Goal: Information Seeking & Learning: Compare options

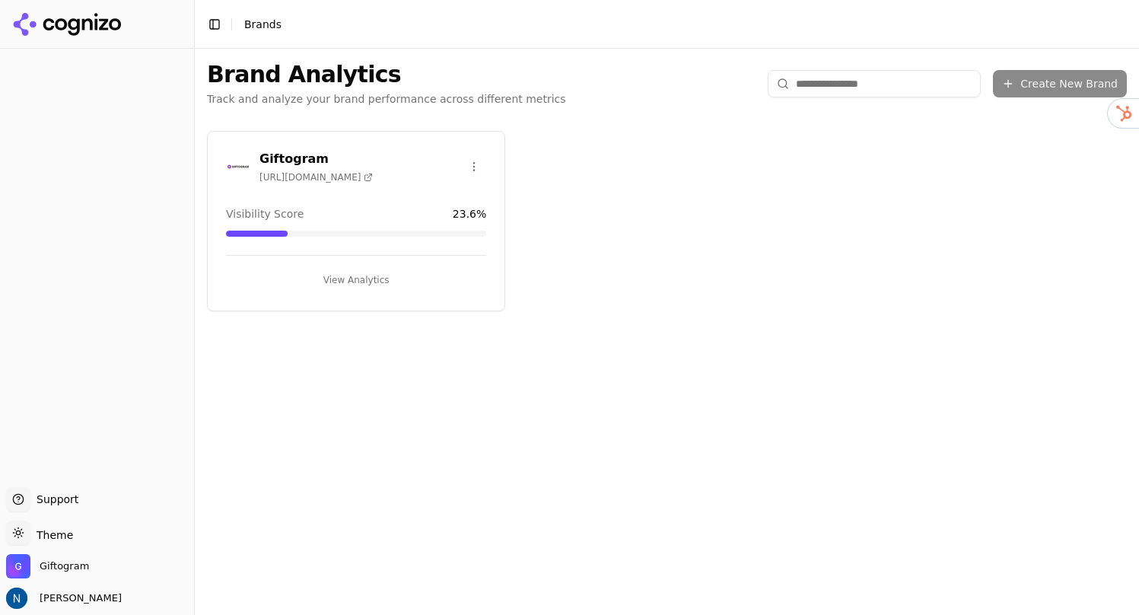
click at [553, 228] on div "Giftogram [URL][DOMAIN_NAME] Visibility Score 23.6 % View Analytics" at bounding box center [667, 221] width 945 height 205
click at [368, 190] on div "Giftogram [URL][DOMAIN_NAME] Visibility Score 23.6 % View Analytics" at bounding box center [356, 221] width 298 height 180
click at [311, 153] on h3 "Giftogram" at bounding box center [316, 159] width 113 height 18
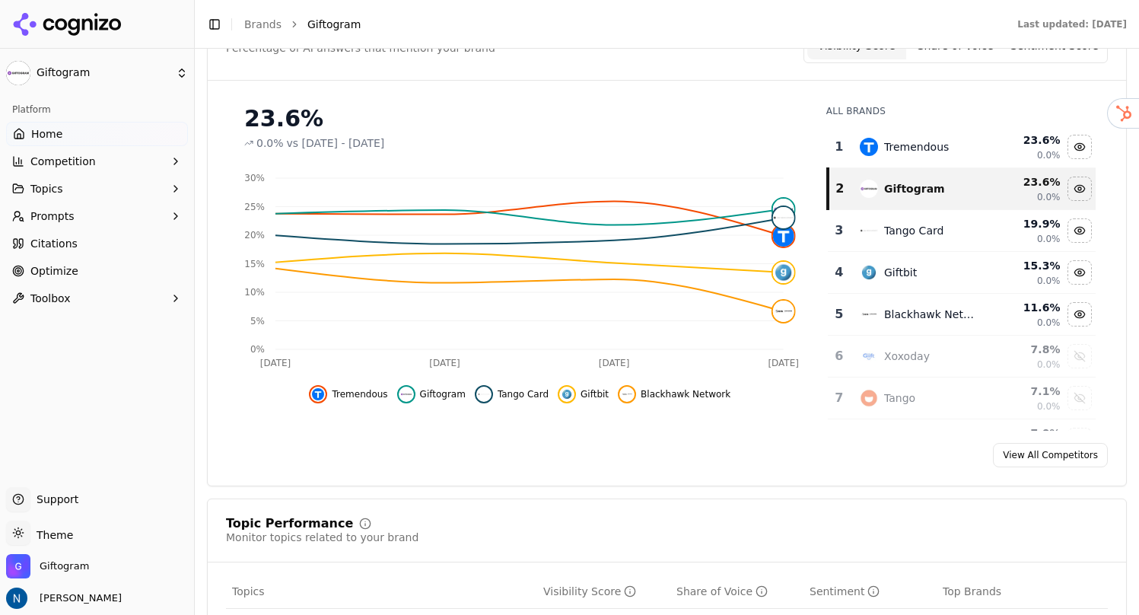
scroll to position [188, 0]
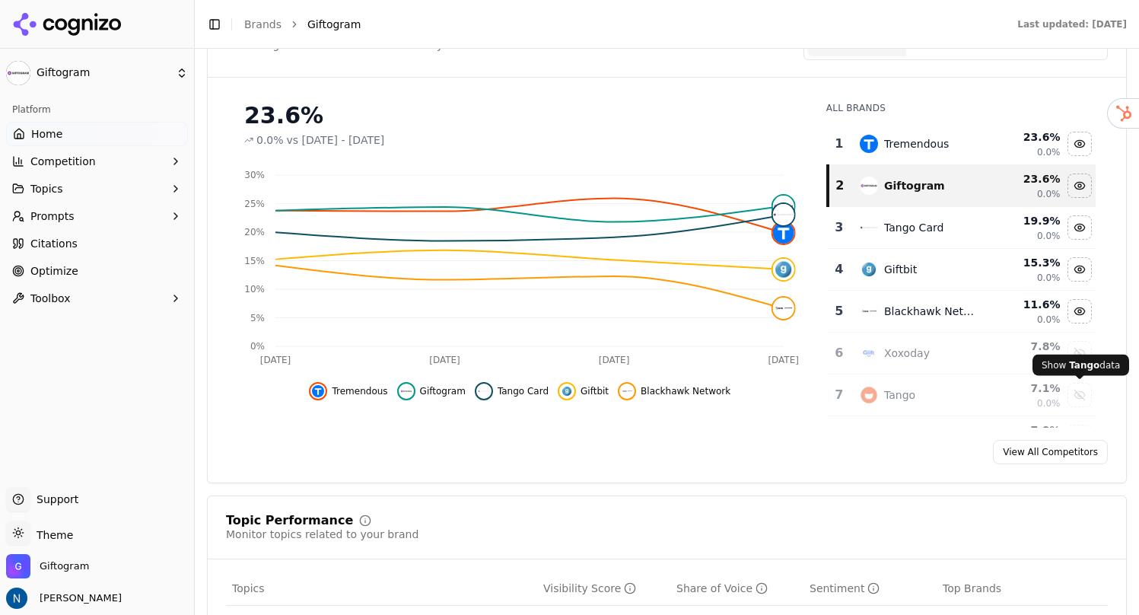
click at [1081, 393] on div "Show tango data" at bounding box center [1080, 395] width 23 height 23
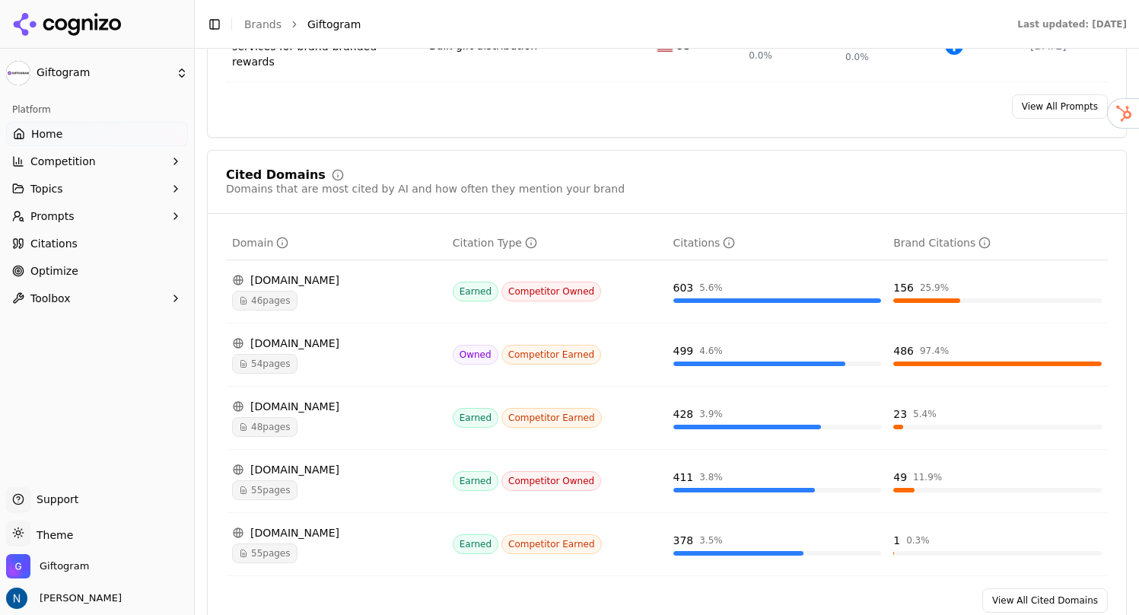
scroll to position [1523, 0]
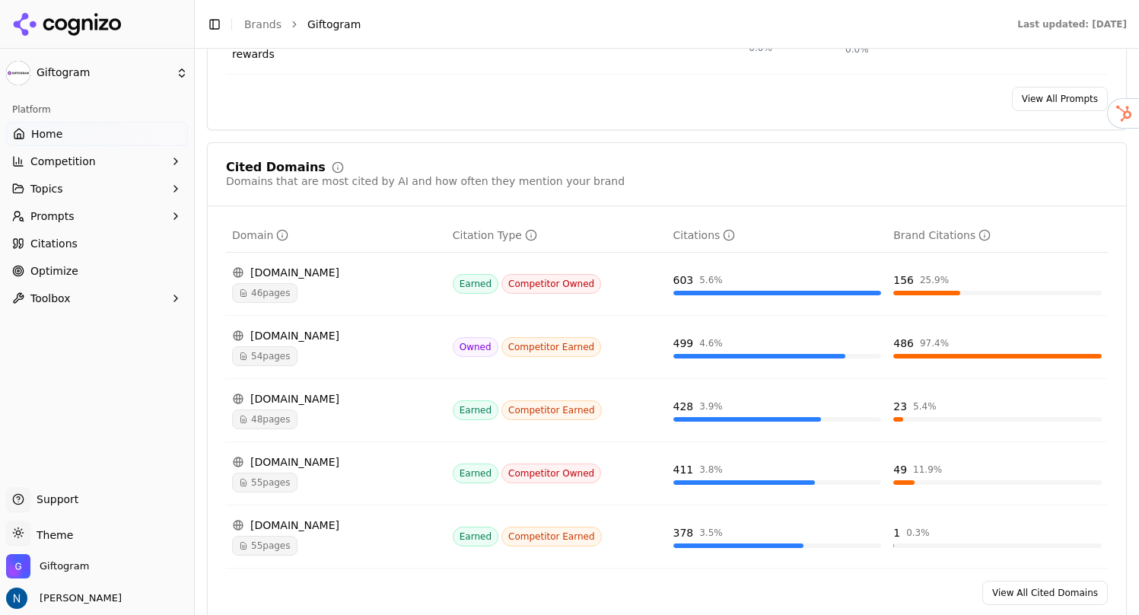
click at [535, 274] on span "Competitor Owned" at bounding box center [552, 284] width 100 height 20
click at [261, 283] on span "46 pages" at bounding box center [264, 293] width 65 height 20
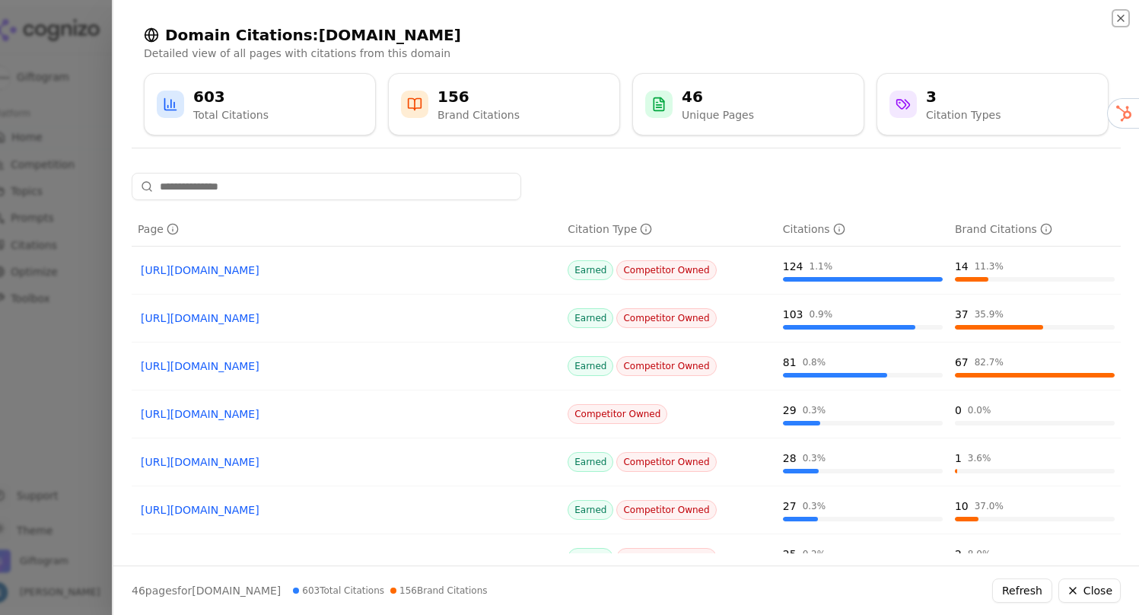
click at [1121, 16] on icon "button" at bounding box center [1121, 18] width 12 height 12
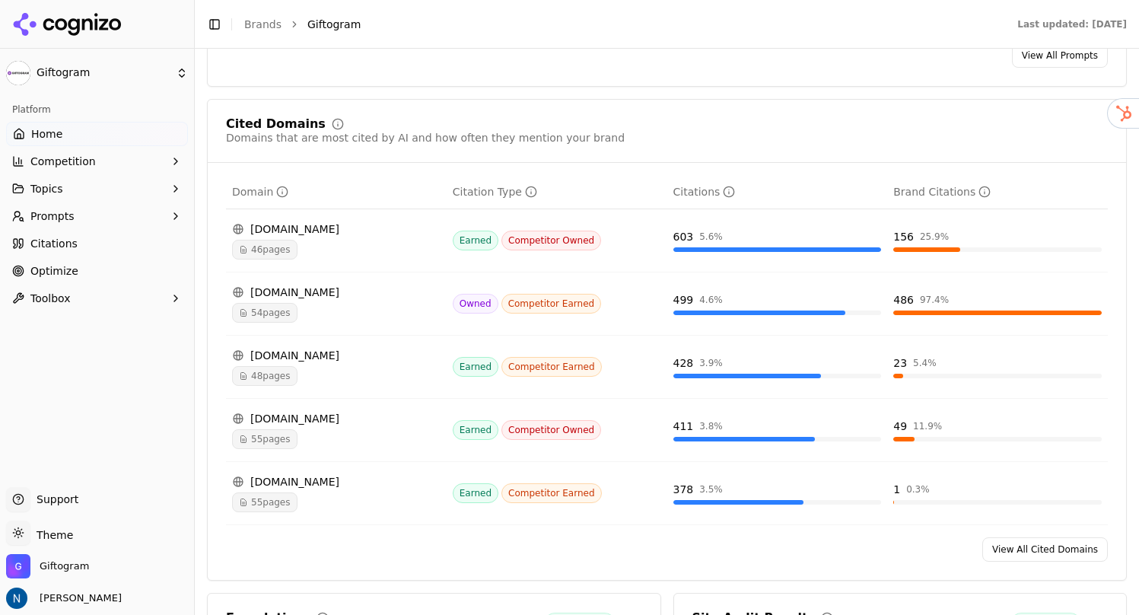
scroll to position [1579, 0]
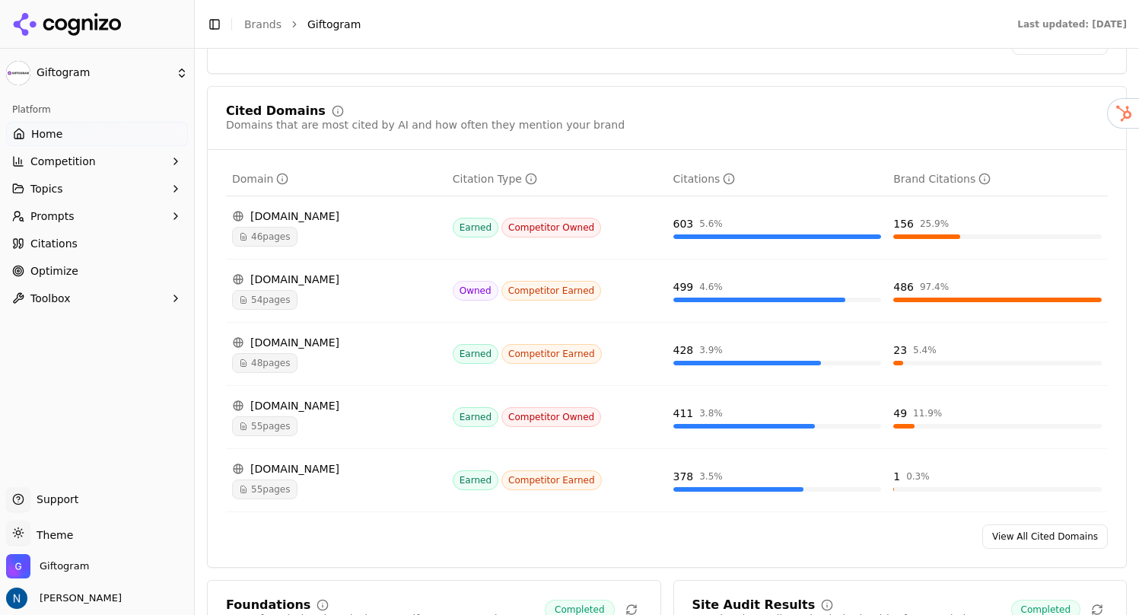
click at [527, 281] on span "Competitor Earned" at bounding box center [552, 291] width 100 height 20
click at [483, 281] on span "Owned" at bounding box center [476, 291] width 46 height 20
click at [269, 290] on span "54 pages" at bounding box center [264, 300] width 65 height 20
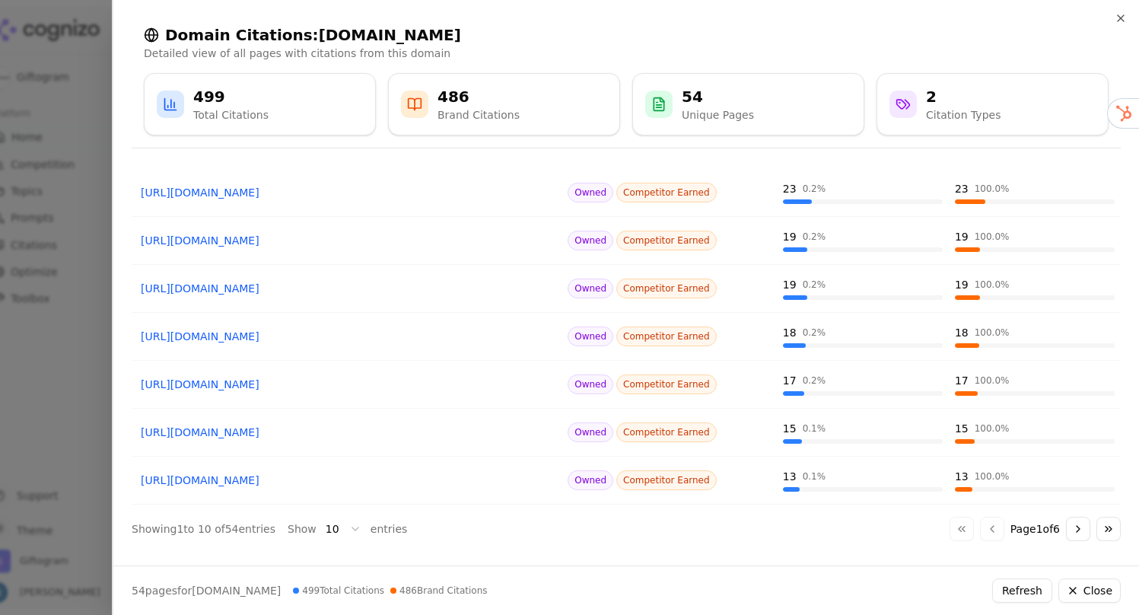
scroll to position [0, 0]
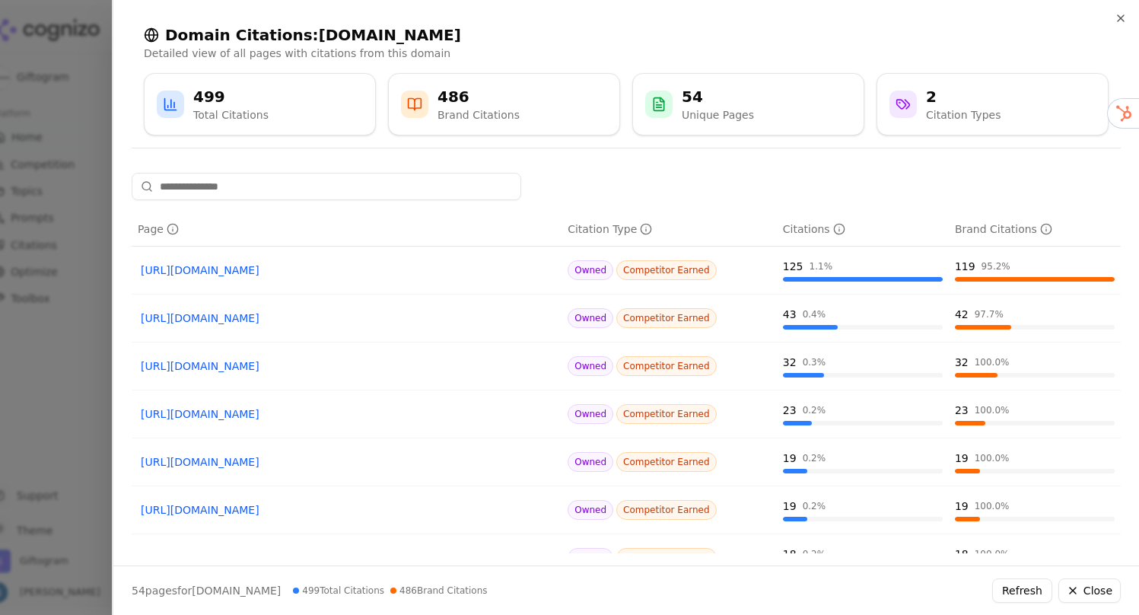
click at [409, 105] on icon at bounding box center [414, 104] width 15 height 15
click at [274, 100] on div "499 Total Citations" at bounding box center [260, 104] width 206 height 37
click at [1119, 12] on icon "button" at bounding box center [1121, 18] width 12 height 12
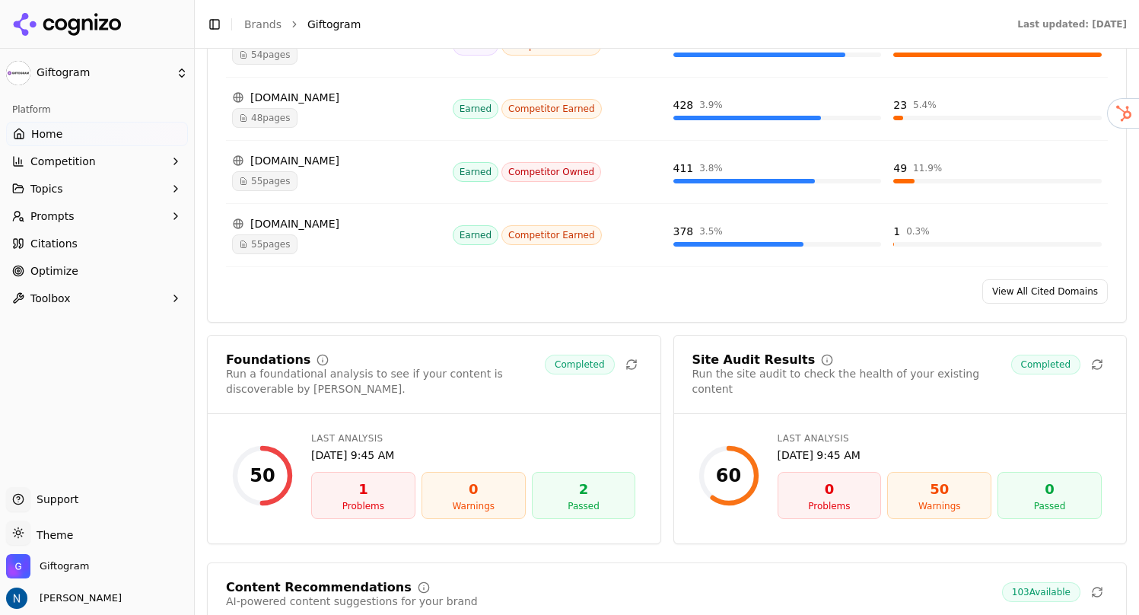
scroll to position [1828, 0]
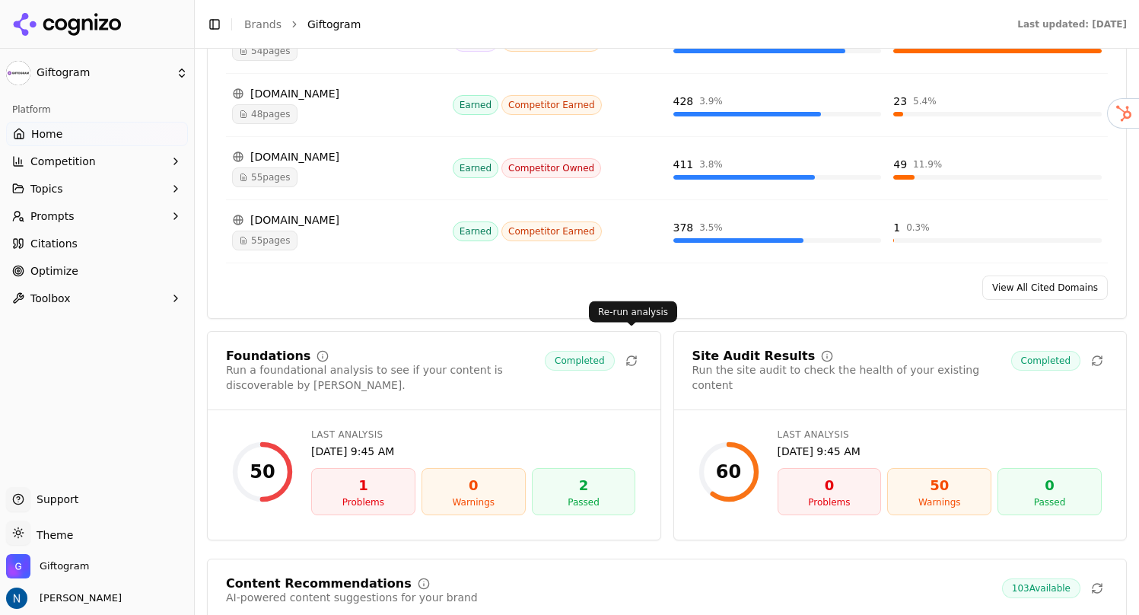
click at [644, 350] on div "Foundations Run a foundational analysis to see if your content is discoverable …" at bounding box center [434, 380] width 453 height 60
click at [631, 356] on icon at bounding box center [631, 358] width 9 height 5
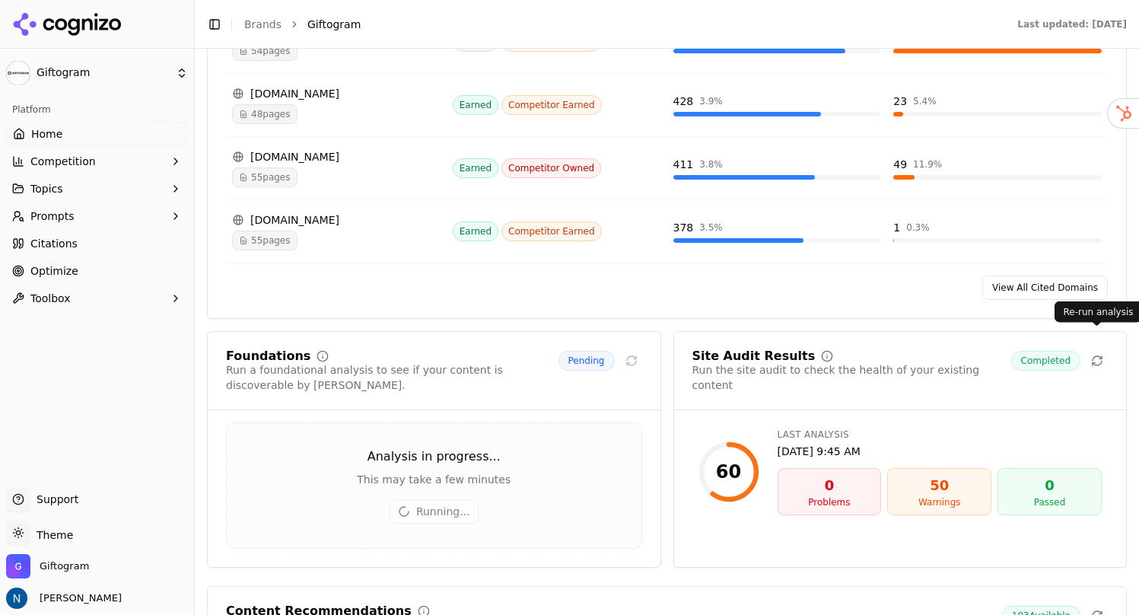
click at [1098, 355] on icon at bounding box center [1097, 361] width 12 height 12
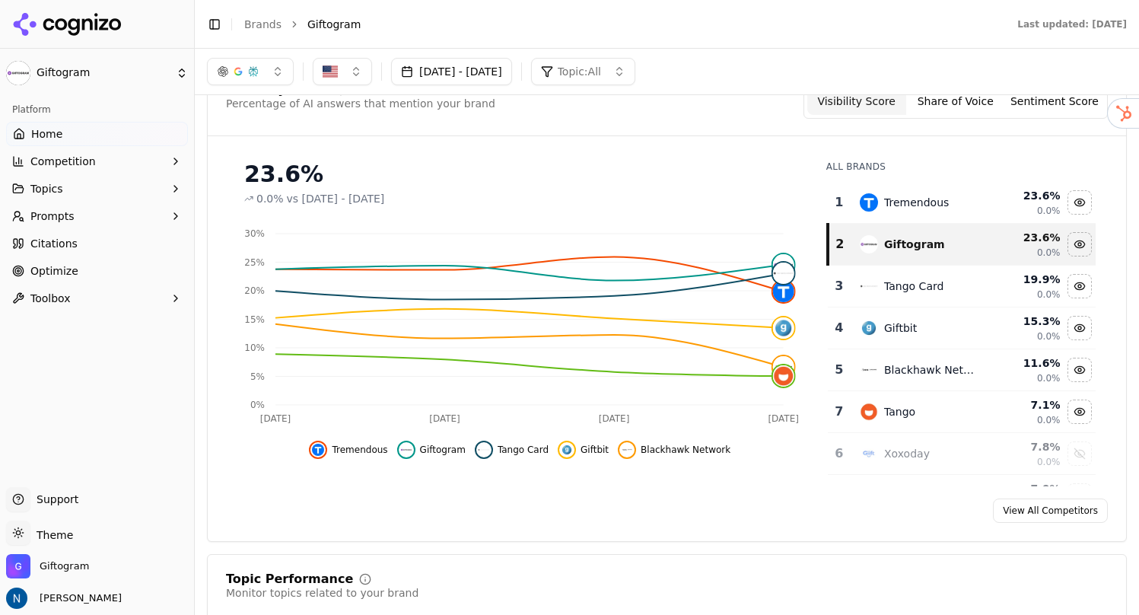
scroll to position [0, 0]
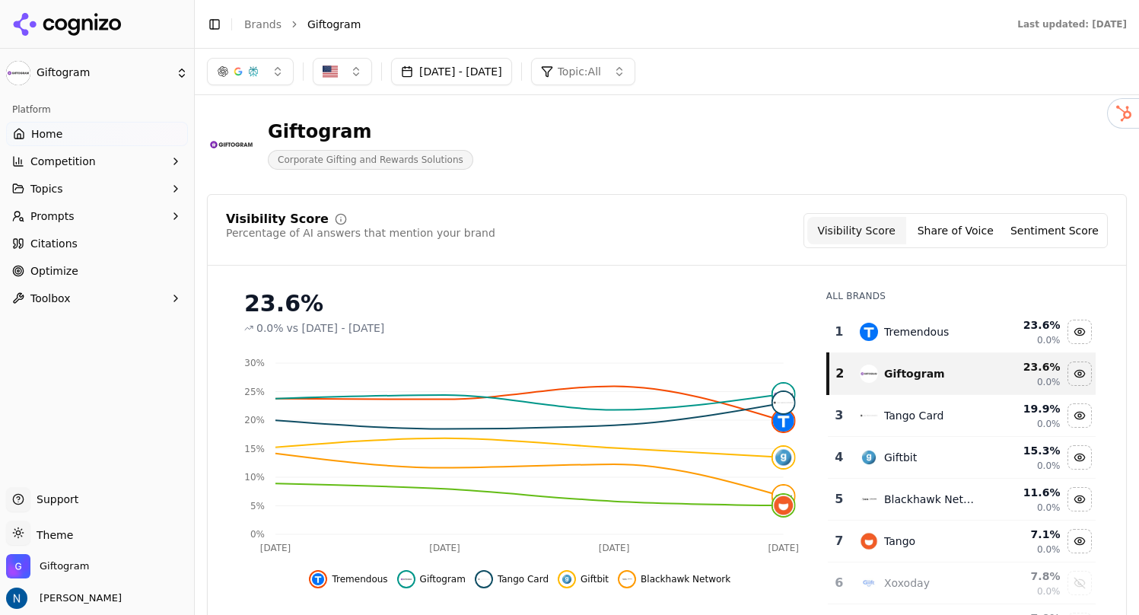
click at [488, 155] on div "Giftogram Corporate Gifting and Rewards Solutions" at bounding box center [548, 144] width 682 height 50
click at [63, 568] on span "Giftogram" at bounding box center [64, 566] width 49 height 14
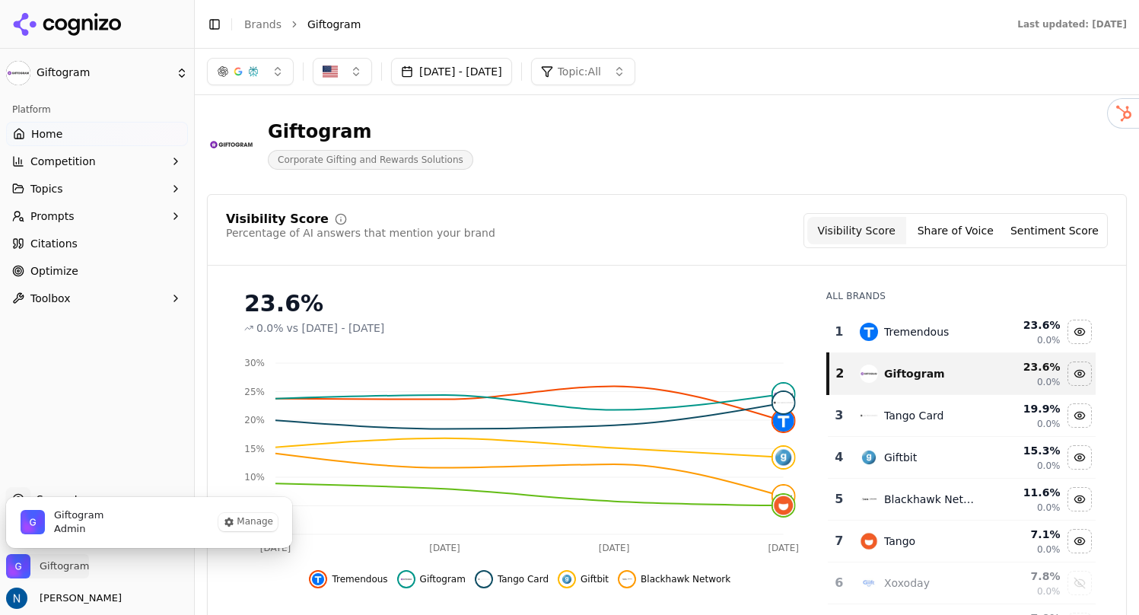
click at [63, 568] on span "Giftogram" at bounding box center [64, 566] width 49 height 14
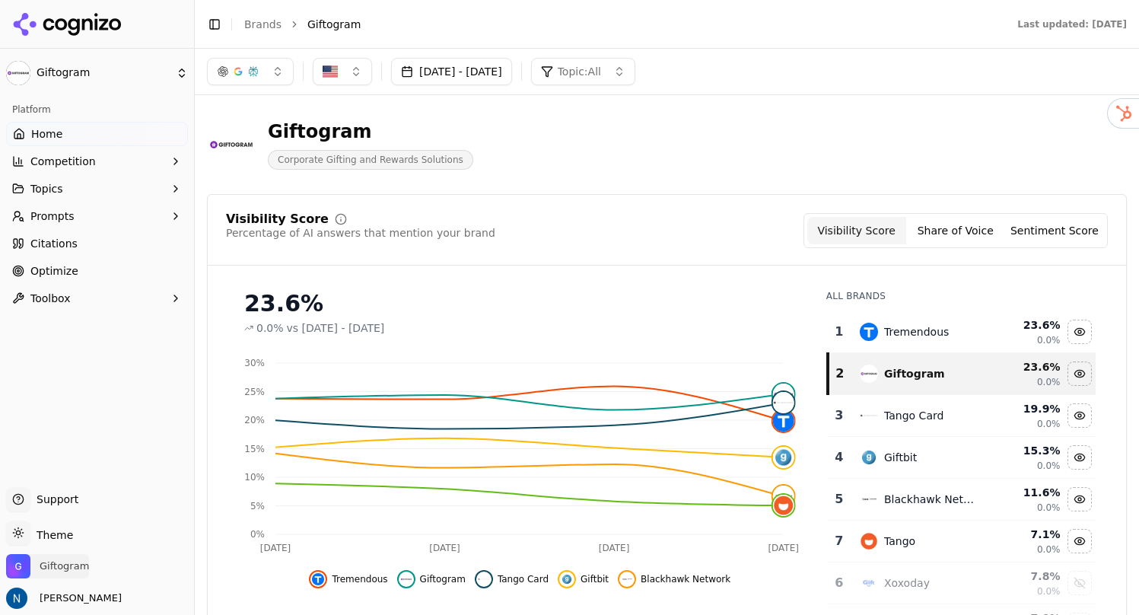
click at [63, 568] on span "Giftogram" at bounding box center [64, 566] width 49 height 14
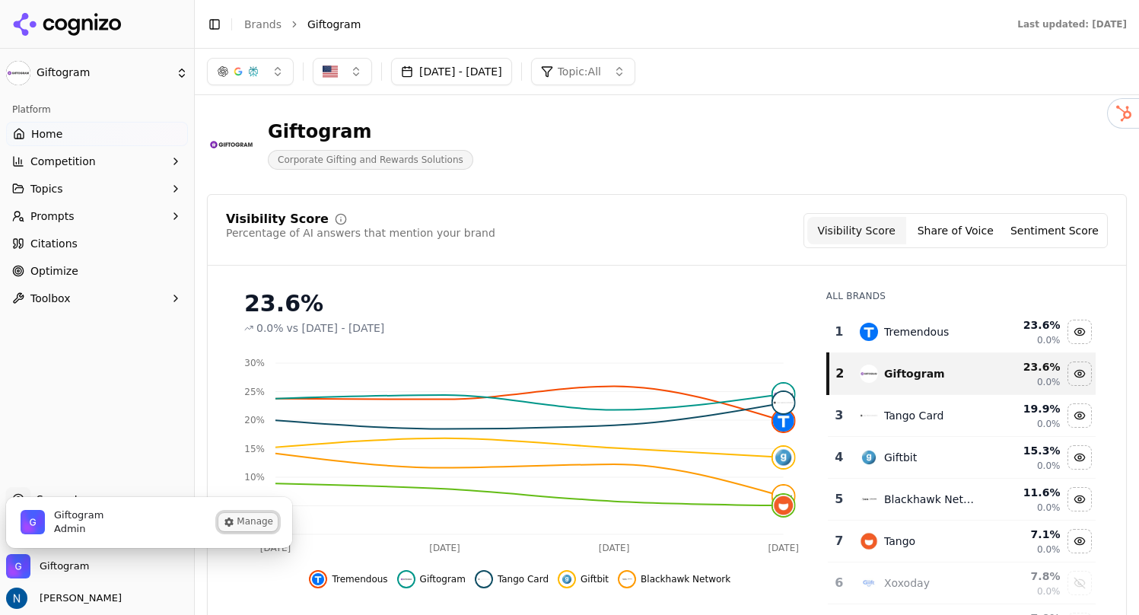
click at [237, 518] on button "Manage" at bounding box center [247, 522] width 59 height 18
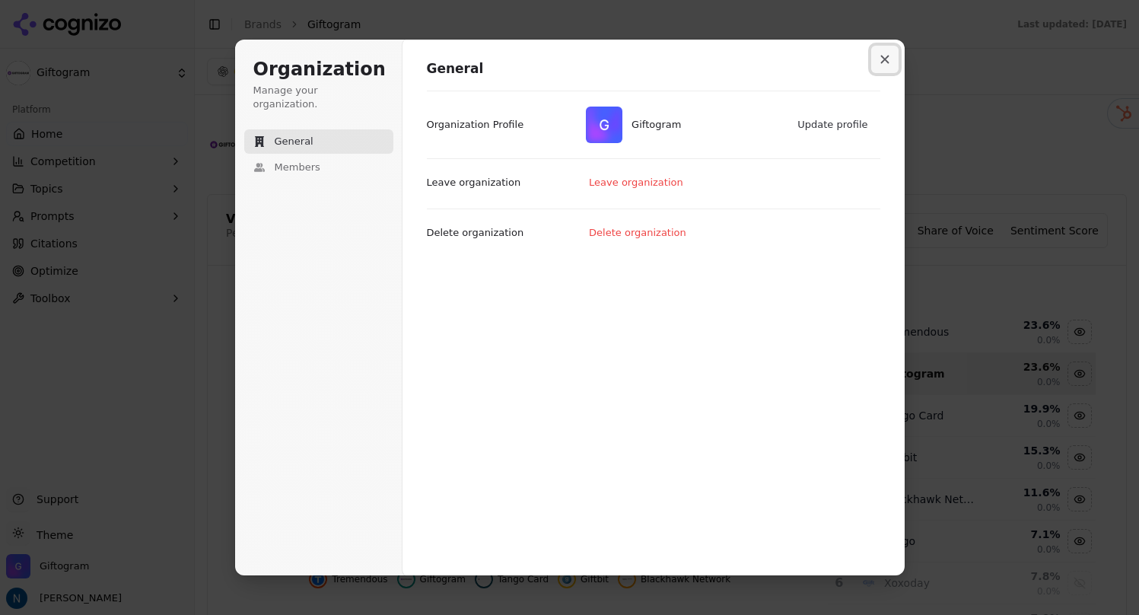
click at [881, 59] on icon "Close modal" at bounding box center [885, 59] width 9 height 9
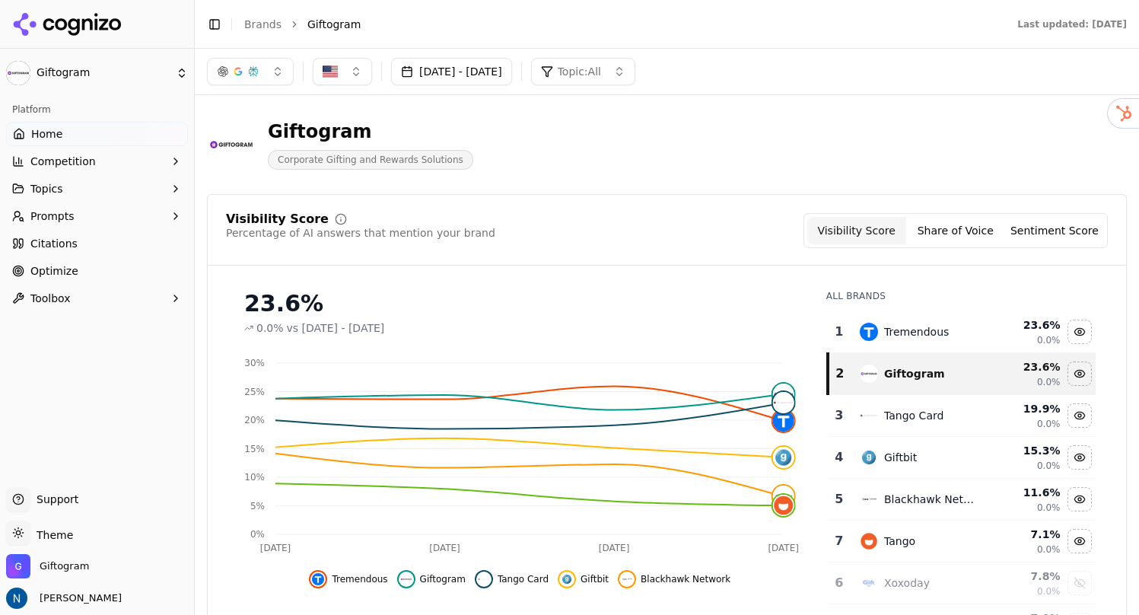
click at [119, 297] on button "Toolbox" at bounding box center [97, 298] width 182 height 24
click at [104, 224] on button "Prompts" at bounding box center [97, 216] width 182 height 24
click at [113, 221] on button "Prompts" at bounding box center [97, 216] width 182 height 24
click at [111, 186] on button "Topics" at bounding box center [97, 189] width 182 height 24
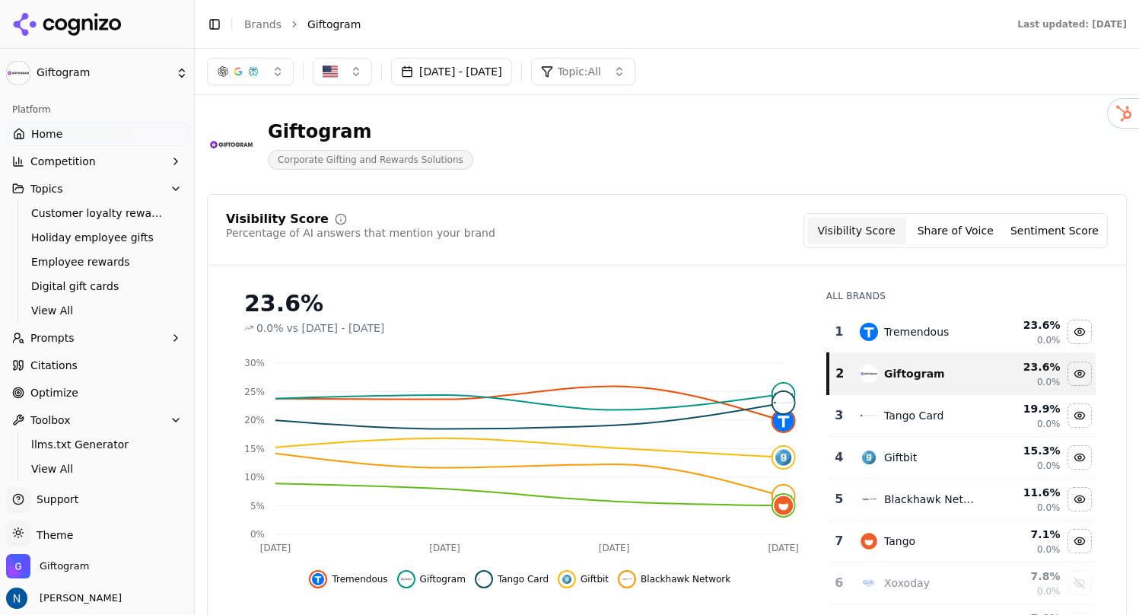
click at [111, 186] on button "Topics" at bounding box center [97, 189] width 182 height 24
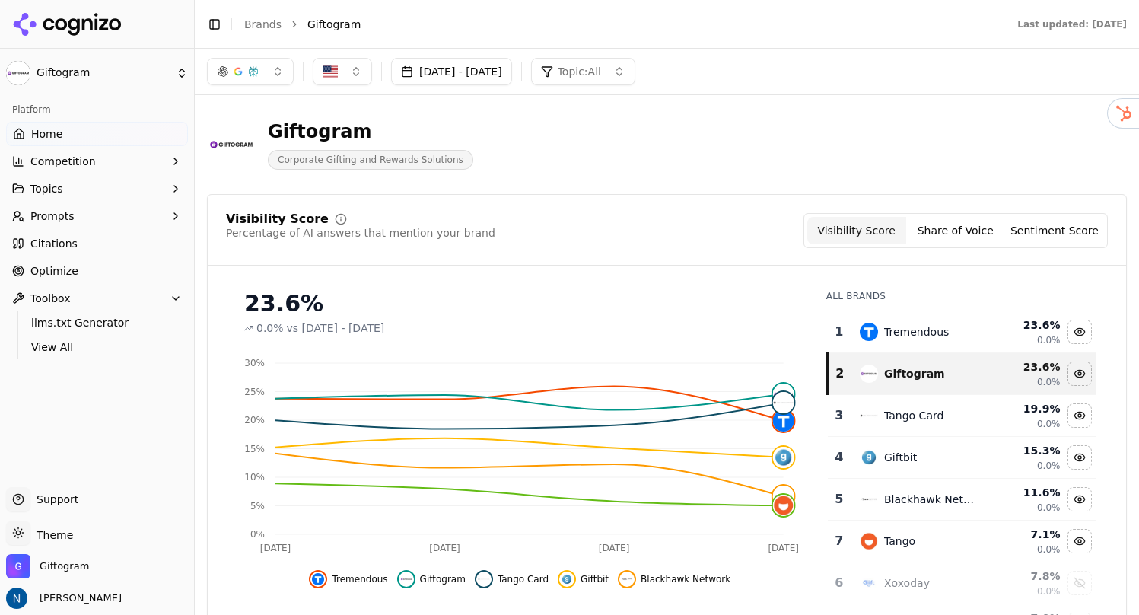
click at [110, 155] on button "Competition" at bounding box center [97, 161] width 182 height 24
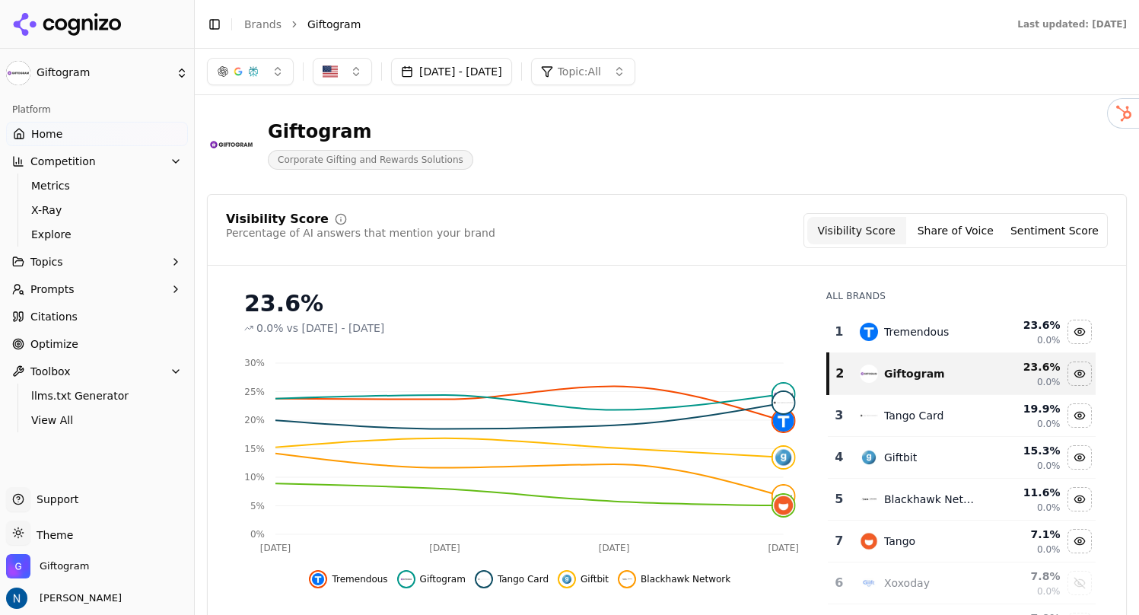
click at [110, 162] on button "Competition" at bounding box center [97, 161] width 182 height 24
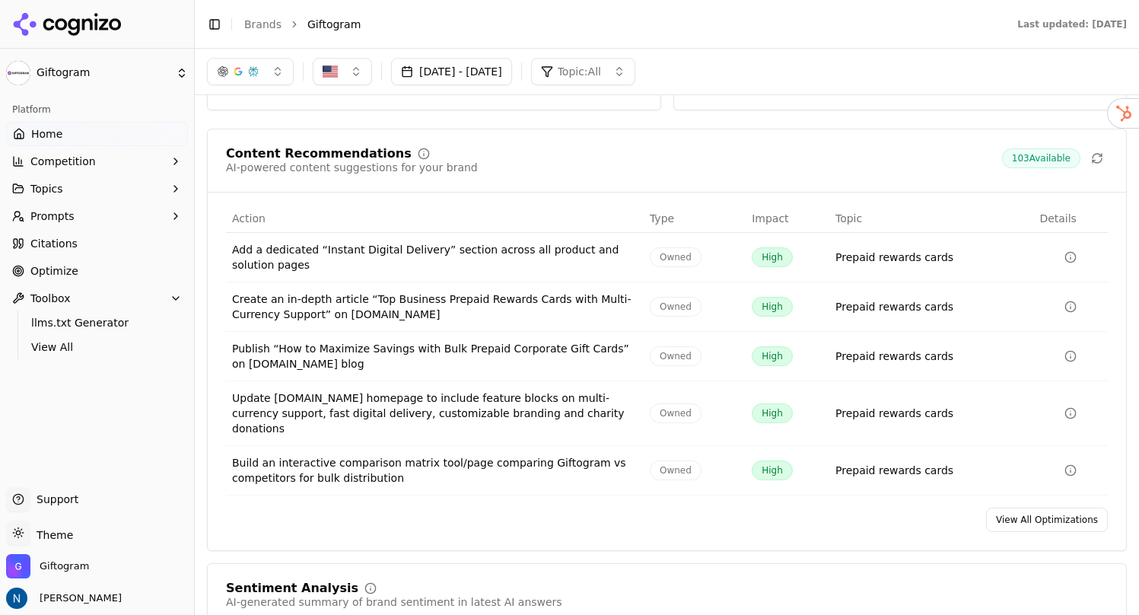
scroll to position [2270, 0]
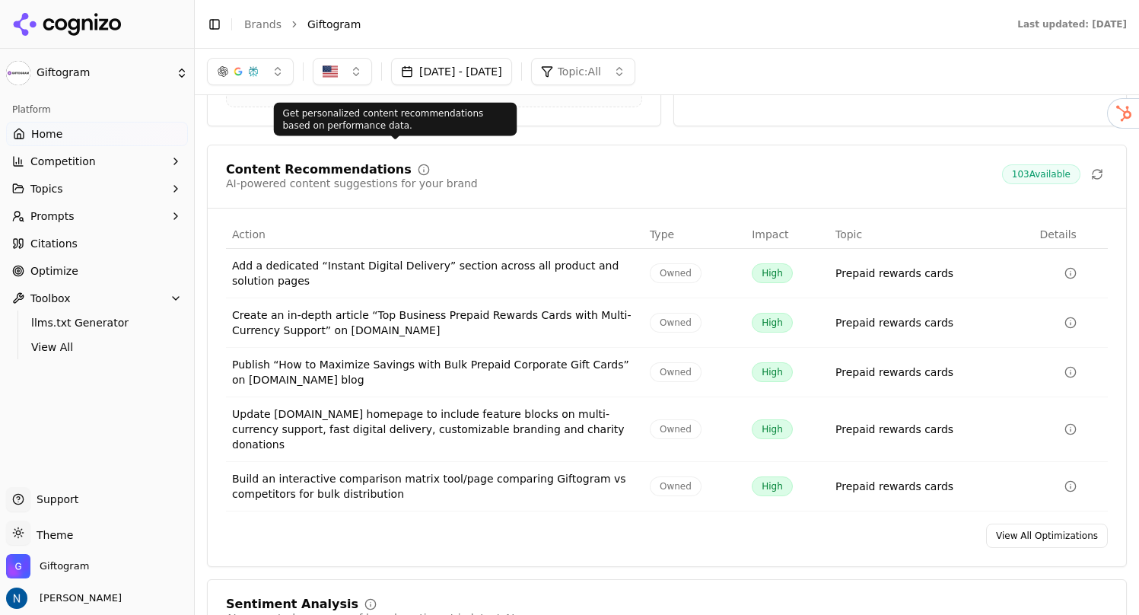
click at [418, 164] on icon at bounding box center [424, 170] width 12 height 12
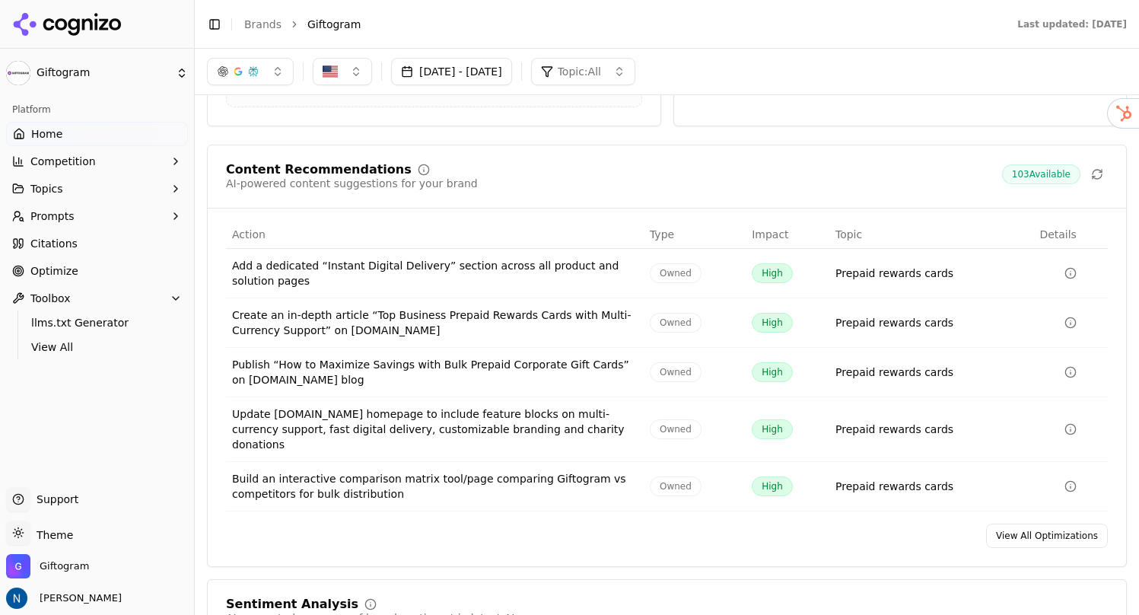
click at [275, 73] on button "button" at bounding box center [250, 71] width 87 height 27
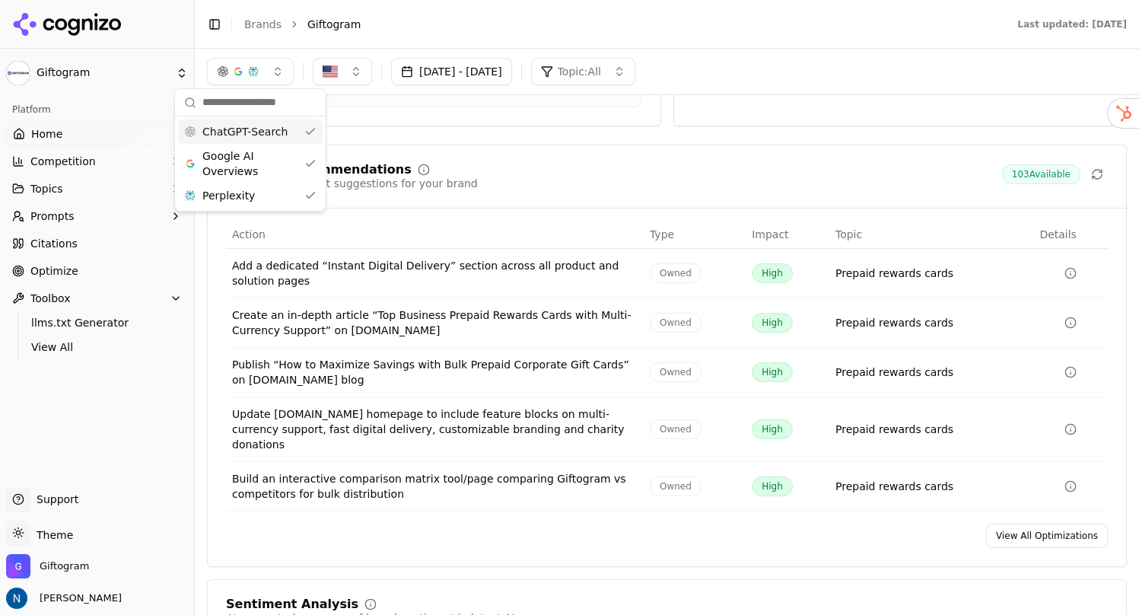
click at [275, 73] on button "button" at bounding box center [250, 71] width 87 height 27
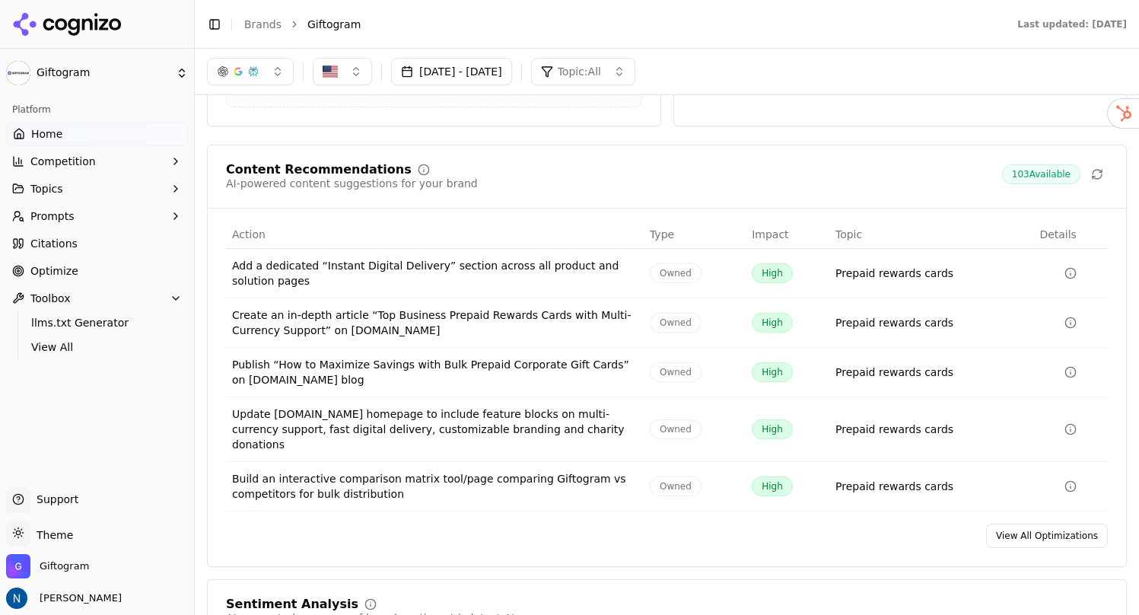
click at [275, 73] on button "button" at bounding box center [250, 71] width 87 height 27
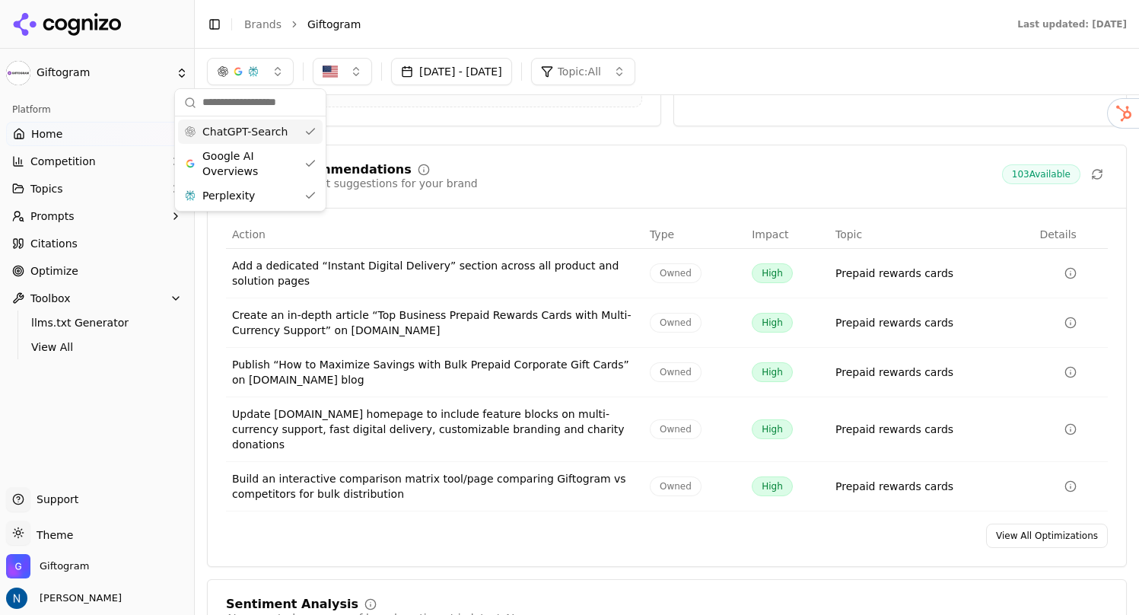
click at [276, 68] on button "button" at bounding box center [250, 71] width 87 height 27
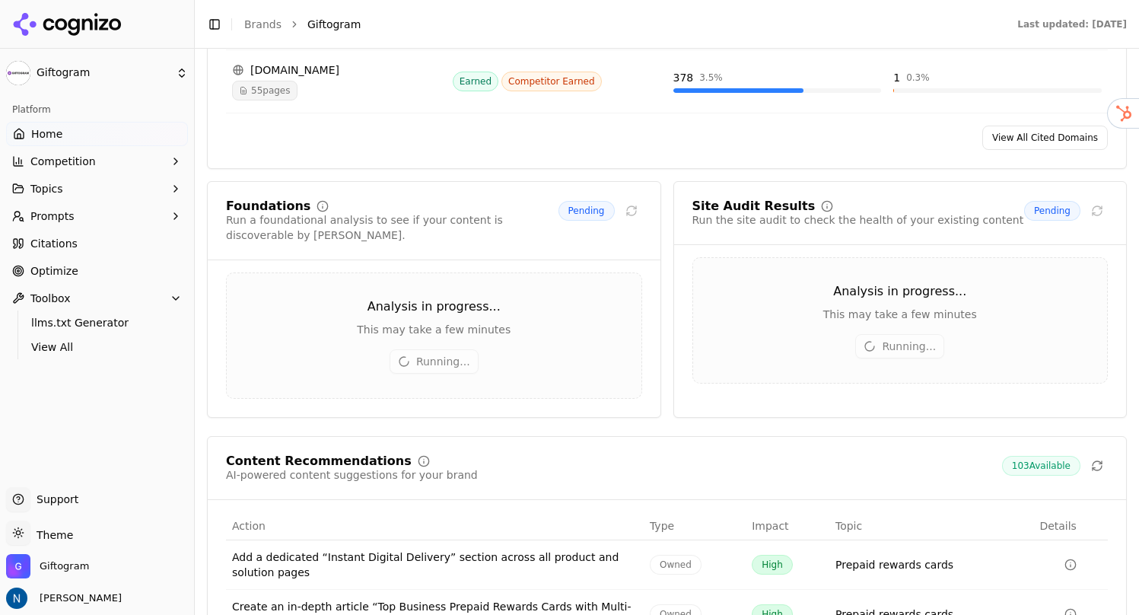
scroll to position [1985, 0]
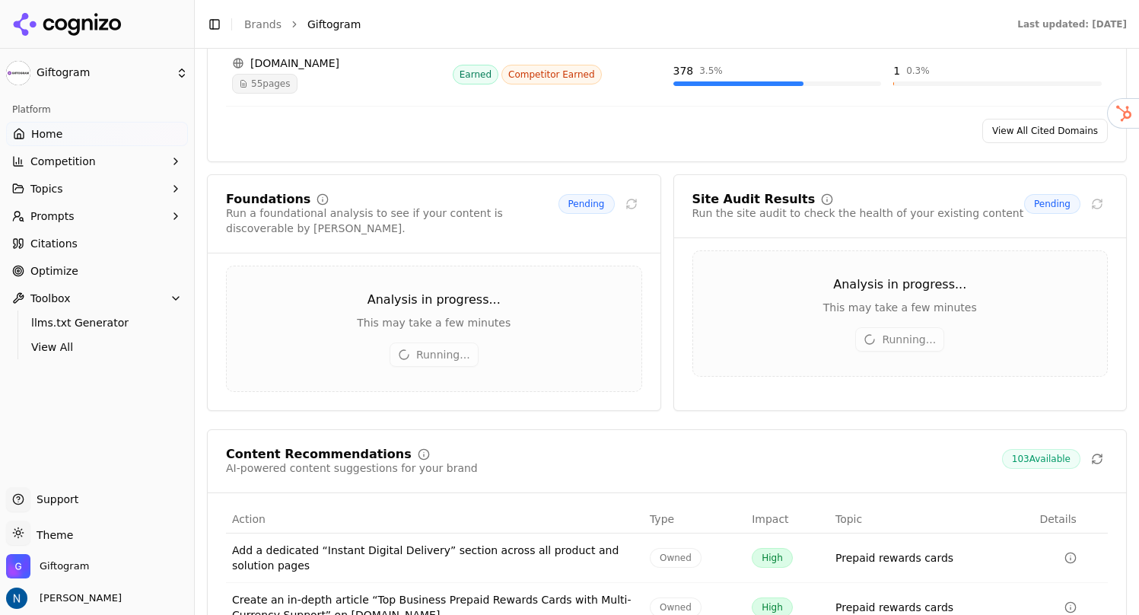
click at [112, 211] on button "Prompts" at bounding box center [97, 216] width 182 height 24
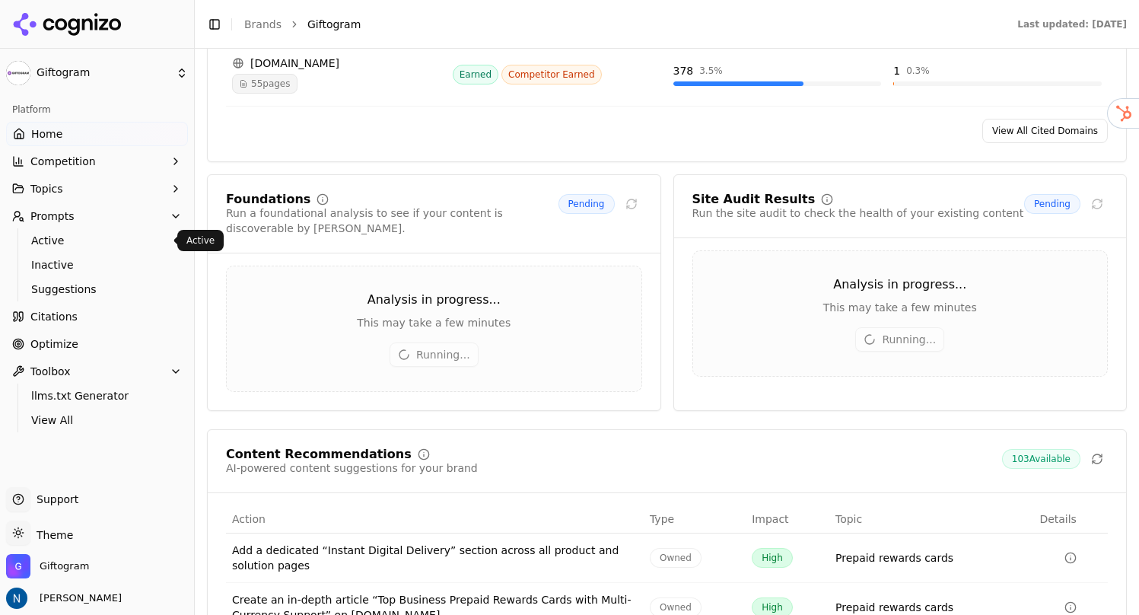
click at [67, 234] on span "Active" at bounding box center [97, 240] width 132 height 15
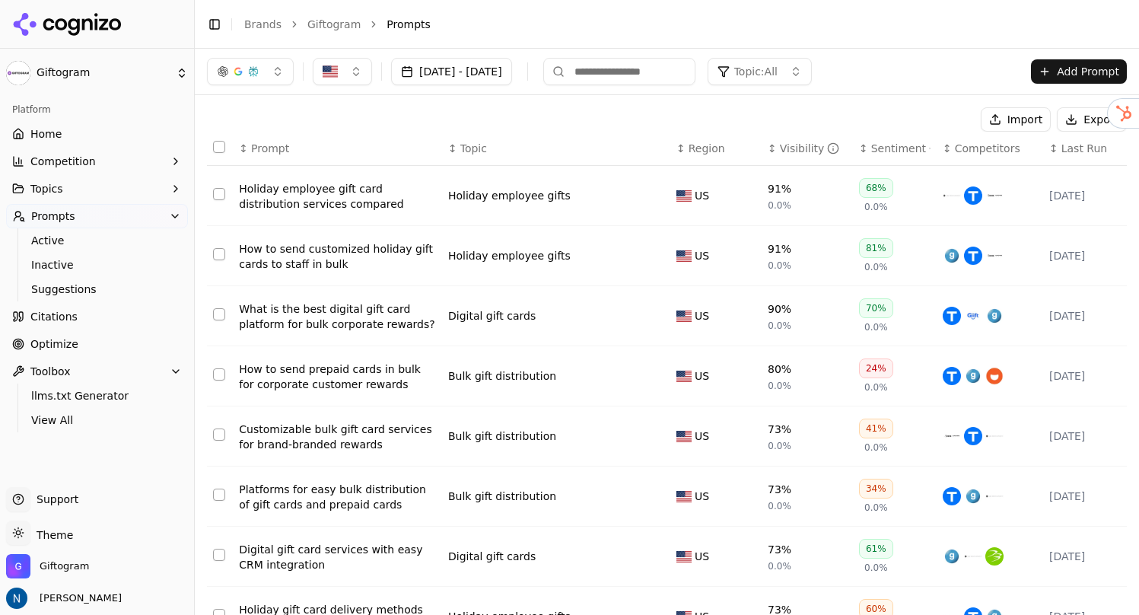
scroll to position [33, 0]
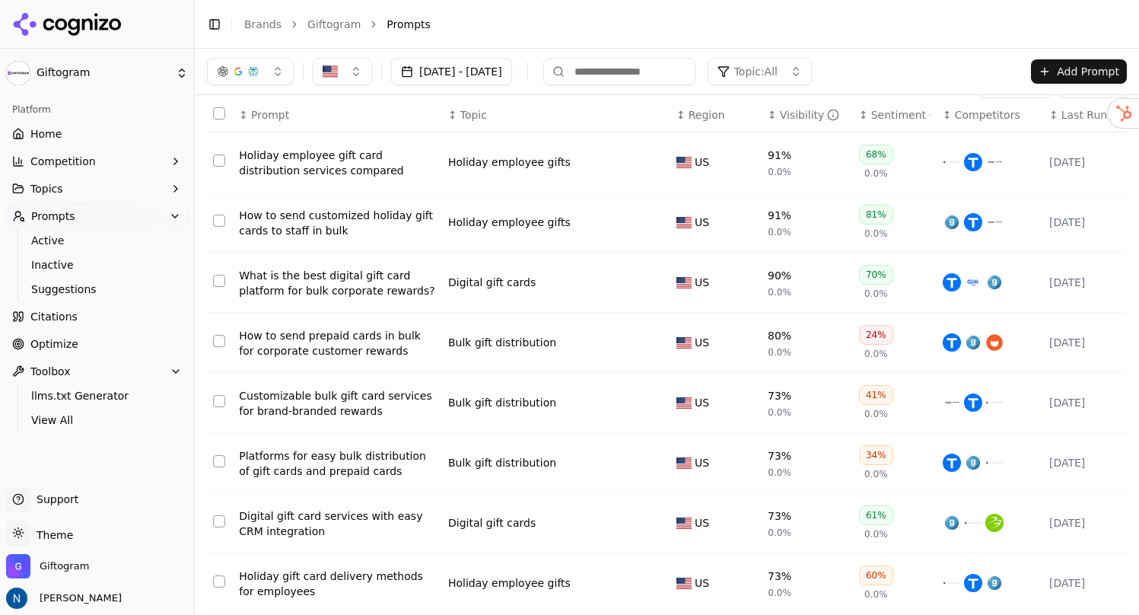
click at [341, 342] on div "How to send prepaid cards in bulk for corporate customer rewards" at bounding box center [337, 343] width 197 height 30
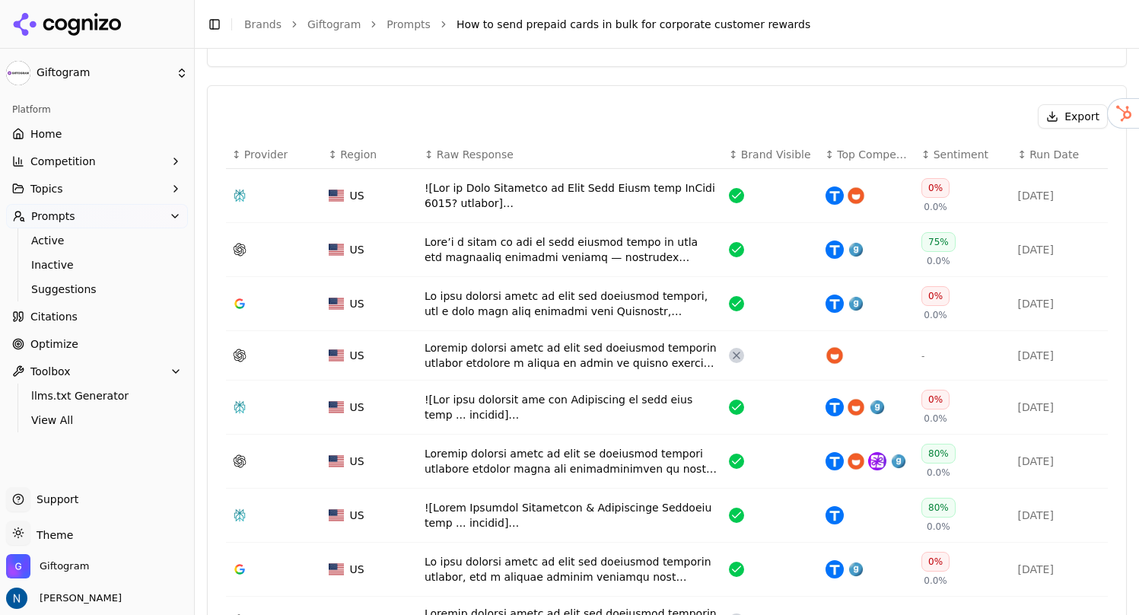
scroll to position [500, 0]
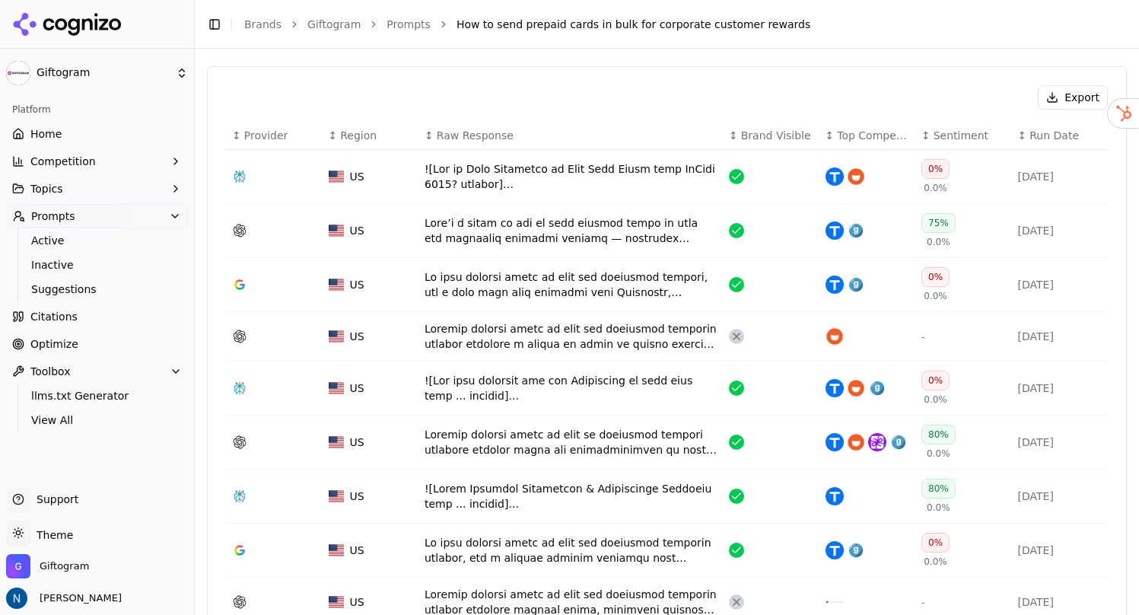
click at [652, 166] on div "Data table" at bounding box center [571, 176] width 292 height 30
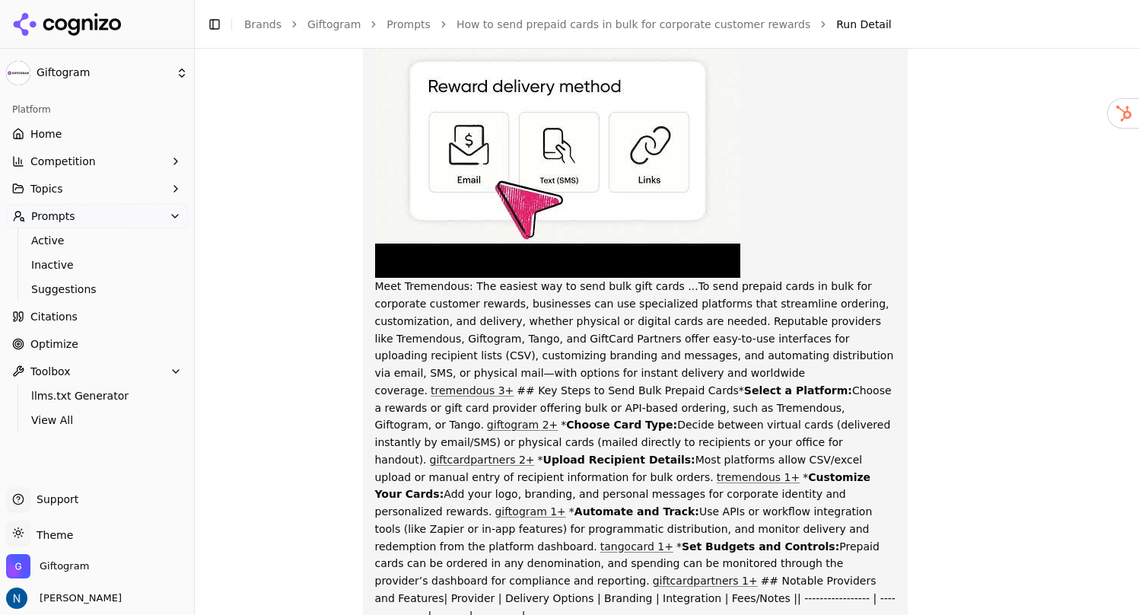
scroll to position [1696, 0]
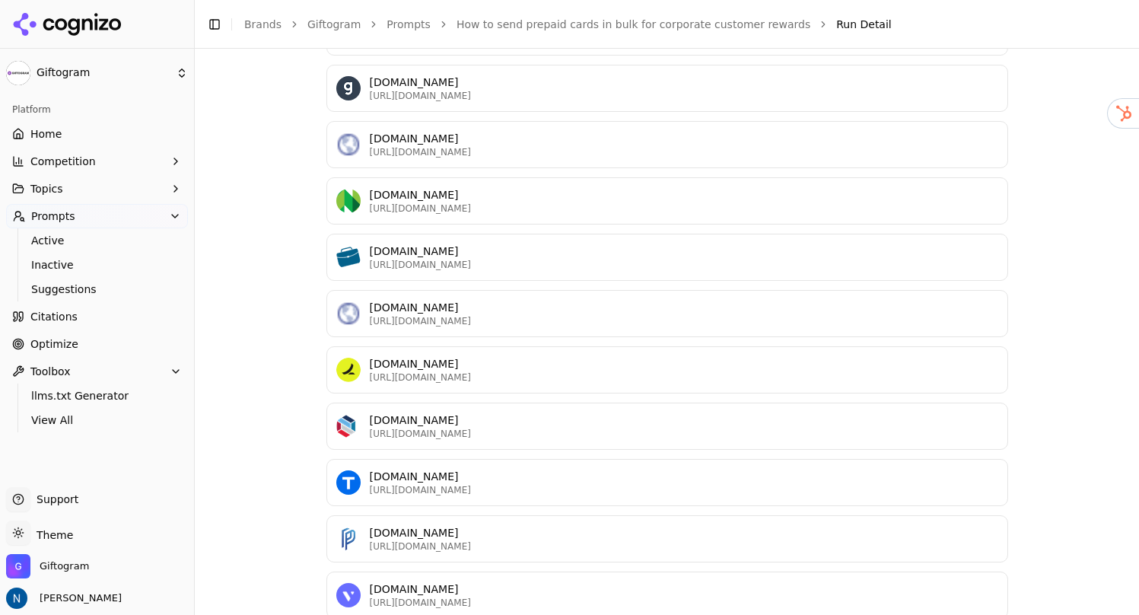
click at [703, 23] on link "How to send prepaid cards in bulk for corporate customer rewards" at bounding box center [634, 24] width 354 height 15
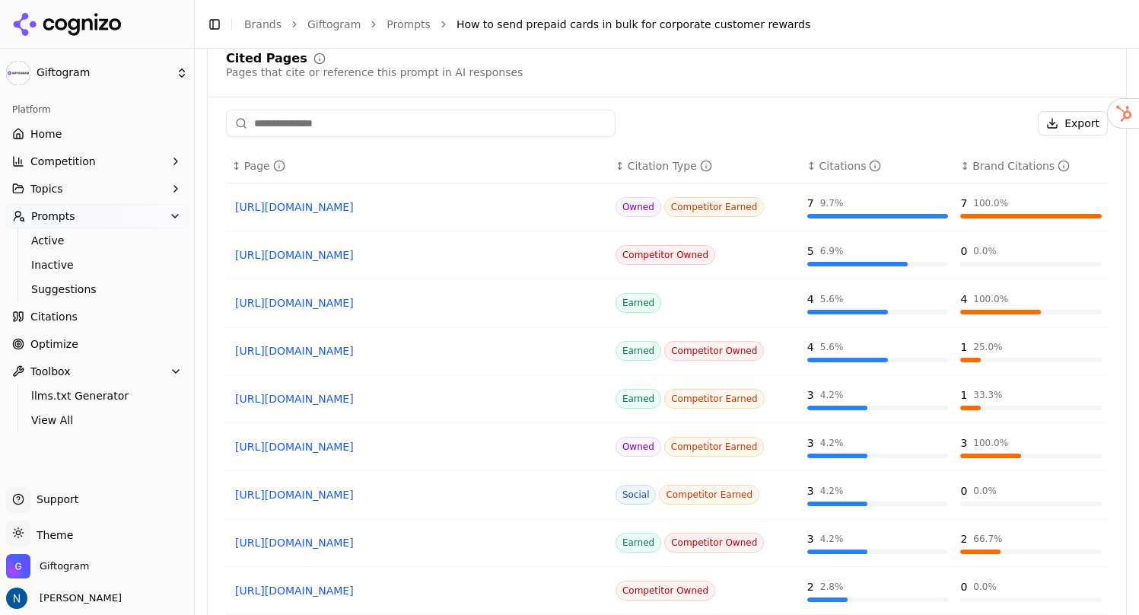
scroll to position [1206, 0]
click at [434, 307] on link "[URL][DOMAIN_NAME]" at bounding box center [417, 302] width 365 height 15
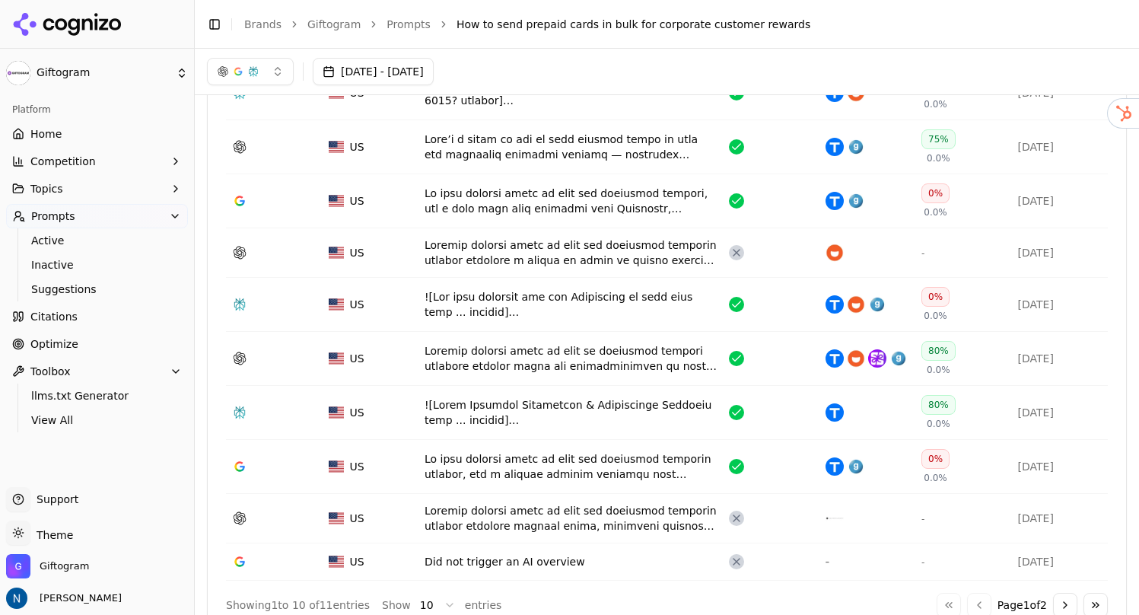
scroll to position [578, 0]
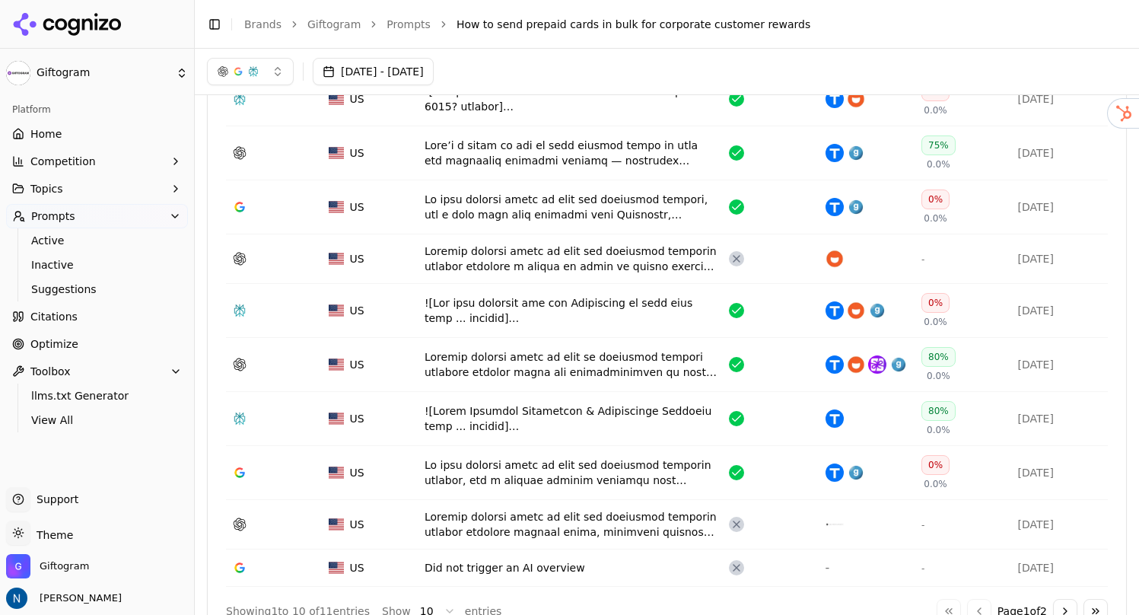
click at [554, 206] on div "Data table" at bounding box center [571, 207] width 292 height 30
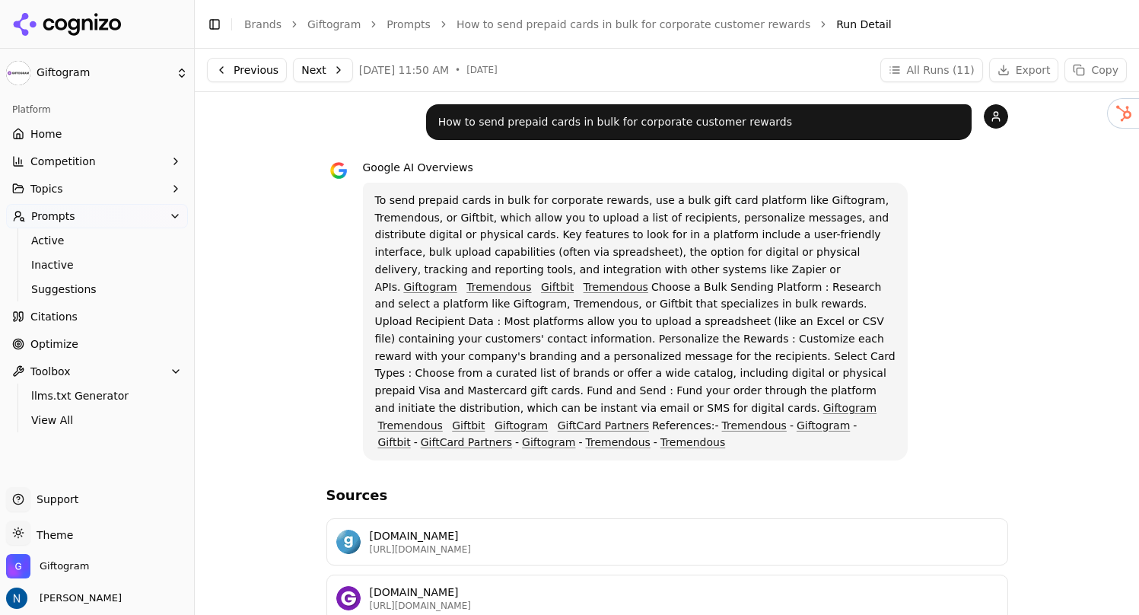
click at [622, 18] on link "How to send prepaid cards in bulk for corporate customer rewards" at bounding box center [634, 24] width 354 height 15
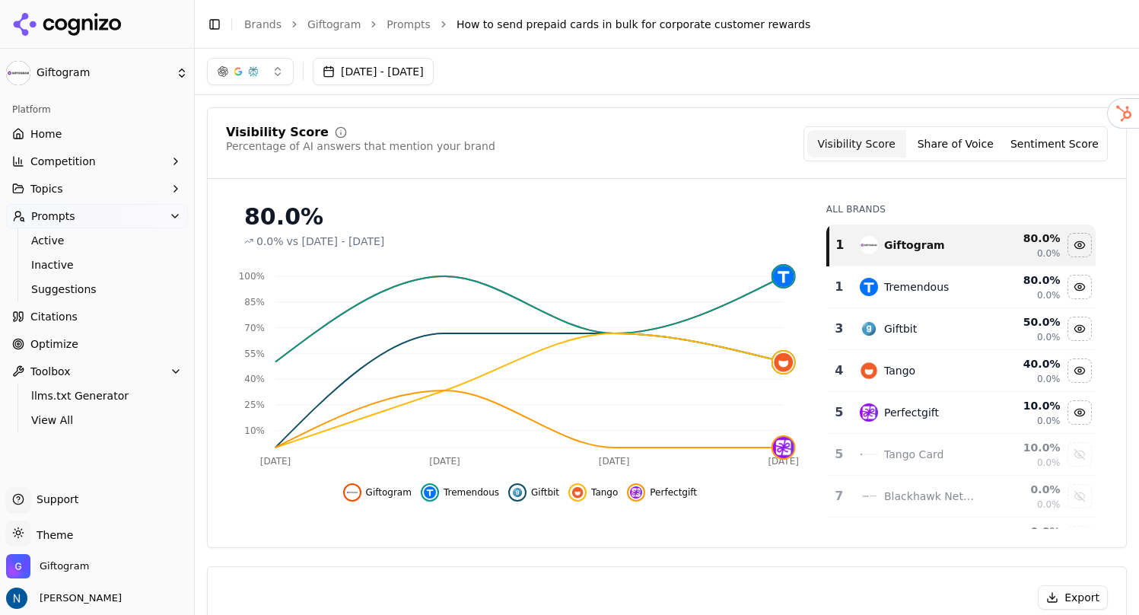
click at [390, 18] on link "Prompts" at bounding box center [409, 24] width 44 height 15
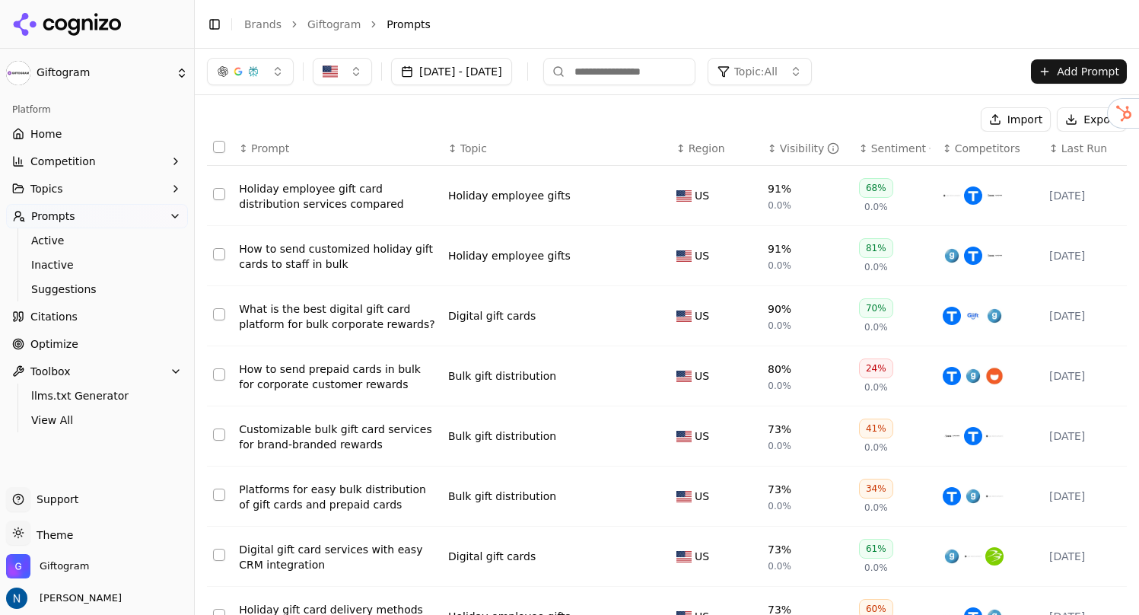
click at [317, 193] on div "Holiday employee gift card distribution services compared" at bounding box center [337, 196] width 197 height 30
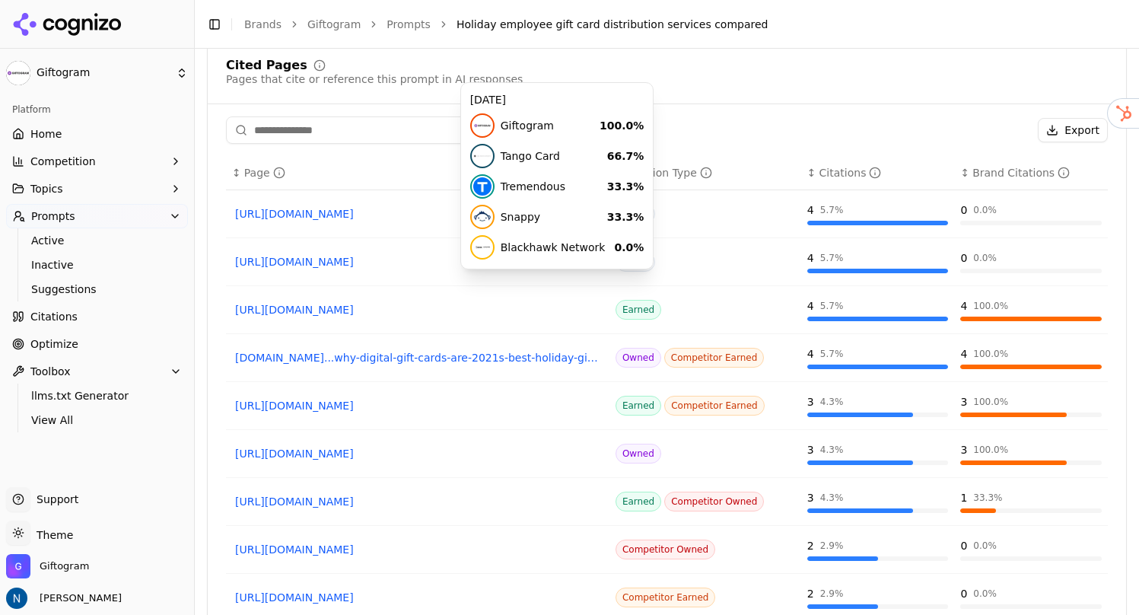
scroll to position [1238, 0]
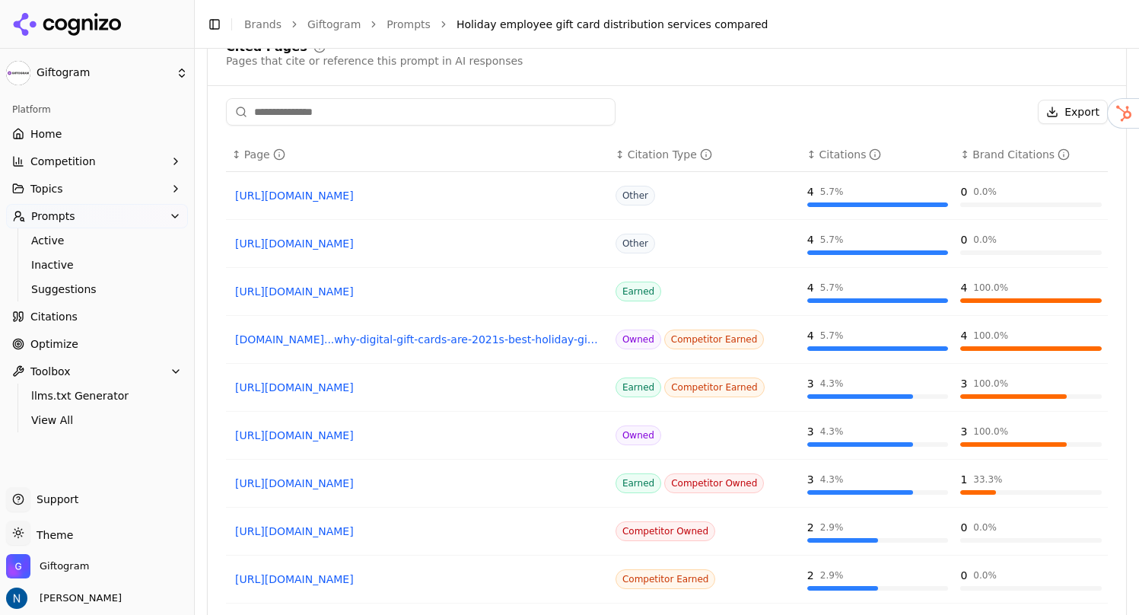
click at [397, 200] on link "[URL][DOMAIN_NAME]" at bounding box center [417, 195] width 365 height 15
click at [333, 244] on link "[URL][DOMAIN_NAME]" at bounding box center [417, 243] width 365 height 15
click at [292, 293] on link "[URL][DOMAIN_NAME]" at bounding box center [417, 291] width 365 height 15
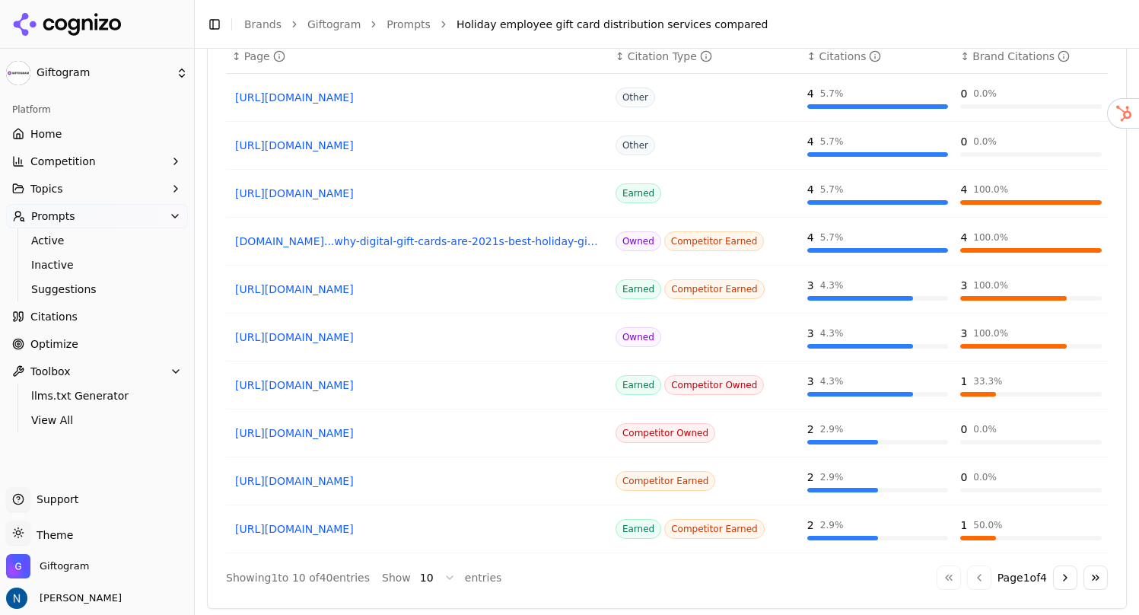
scroll to position [1345, 0]
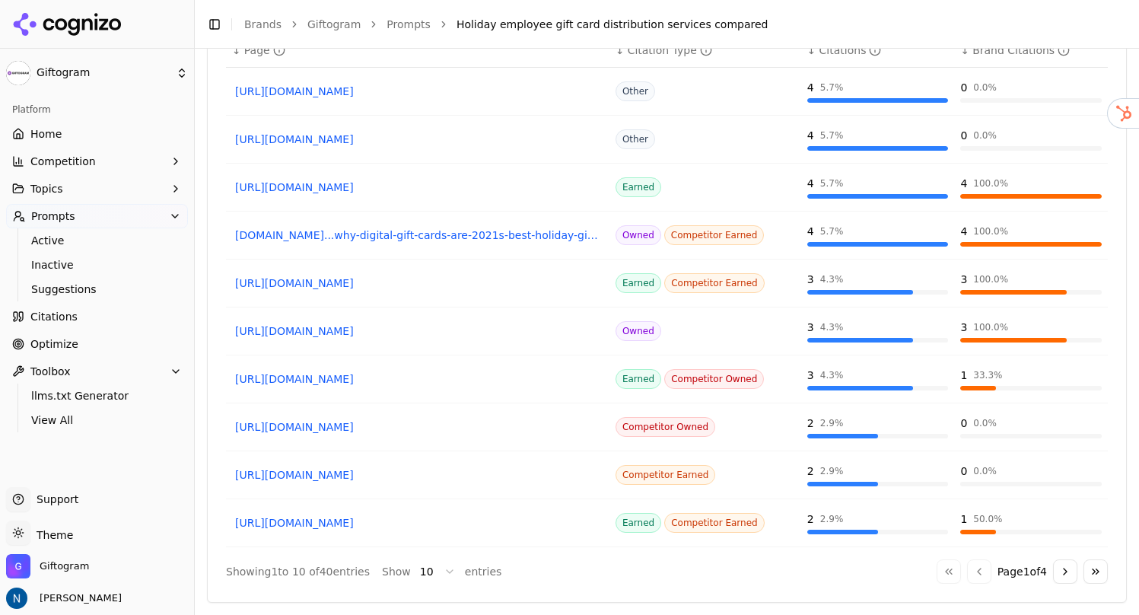
click at [445, 238] on link "[DOMAIN_NAME]...why-digital-gift-cards-are-2021s-best-holiday-gift-for-employees" at bounding box center [417, 235] width 365 height 15
click at [1058, 573] on button "Go to next page" at bounding box center [1065, 571] width 24 height 24
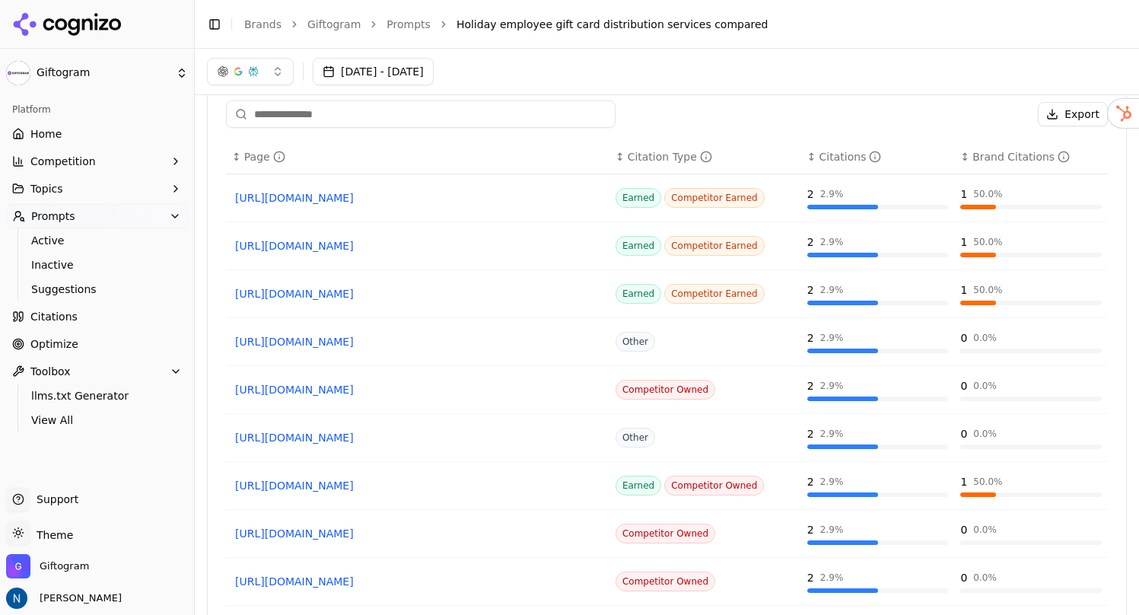
scroll to position [1232, 0]
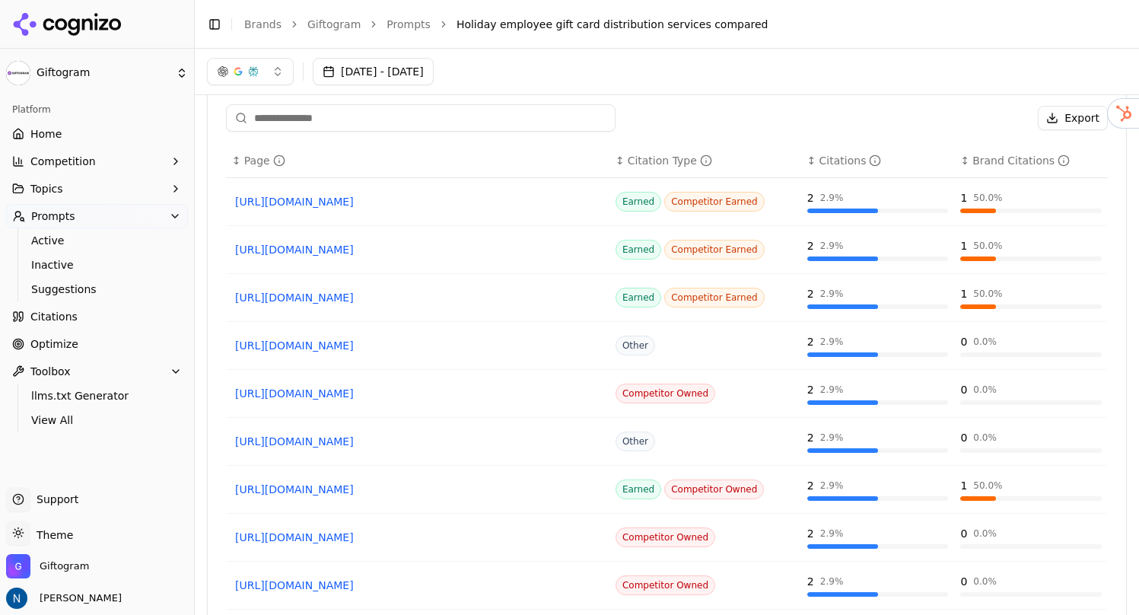
click at [464, 212] on div "[URL][DOMAIN_NAME]" at bounding box center [417, 201] width 371 height 21
click at [461, 209] on link "[URL][DOMAIN_NAME]" at bounding box center [417, 201] width 365 height 15
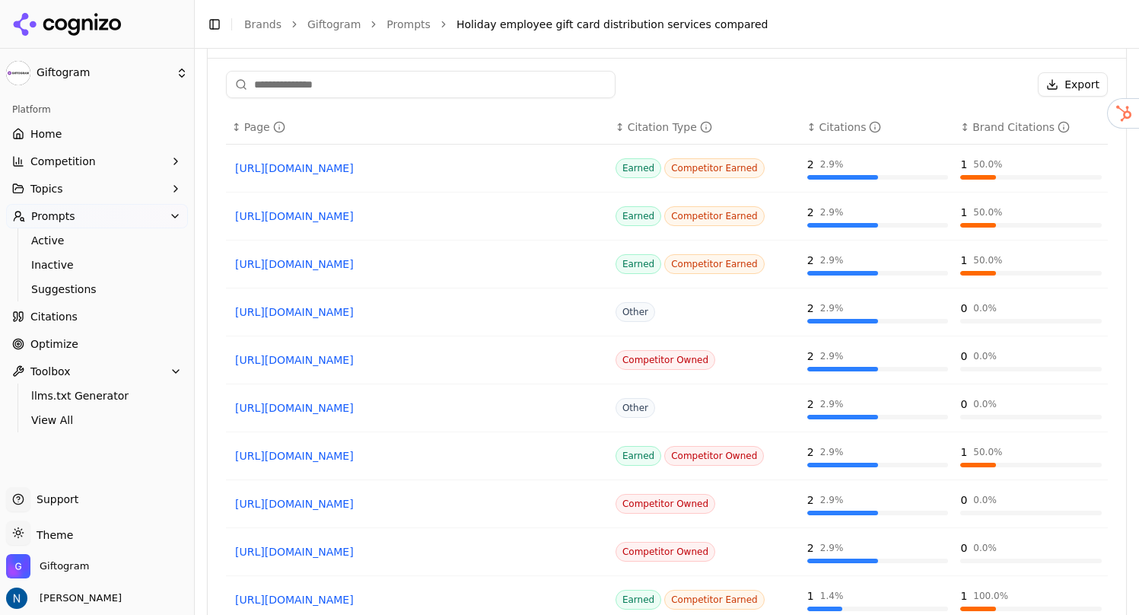
click at [415, 269] on link "[URL][DOMAIN_NAME]" at bounding box center [417, 264] width 365 height 15
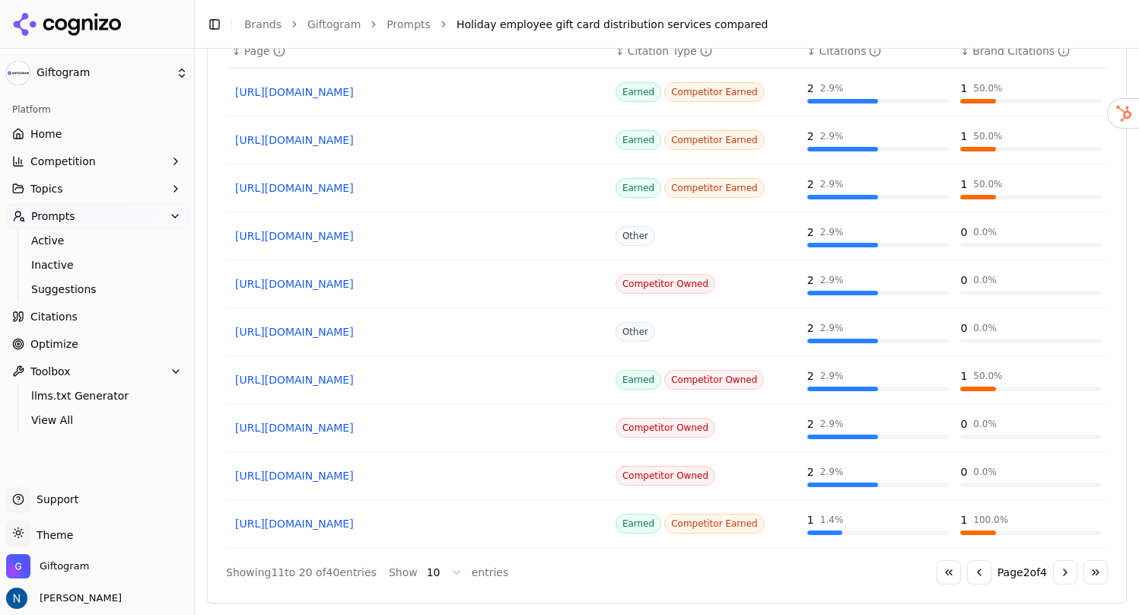
scroll to position [1345, 0]
click at [1057, 565] on button "Go to next page" at bounding box center [1065, 571] width 24 height 24
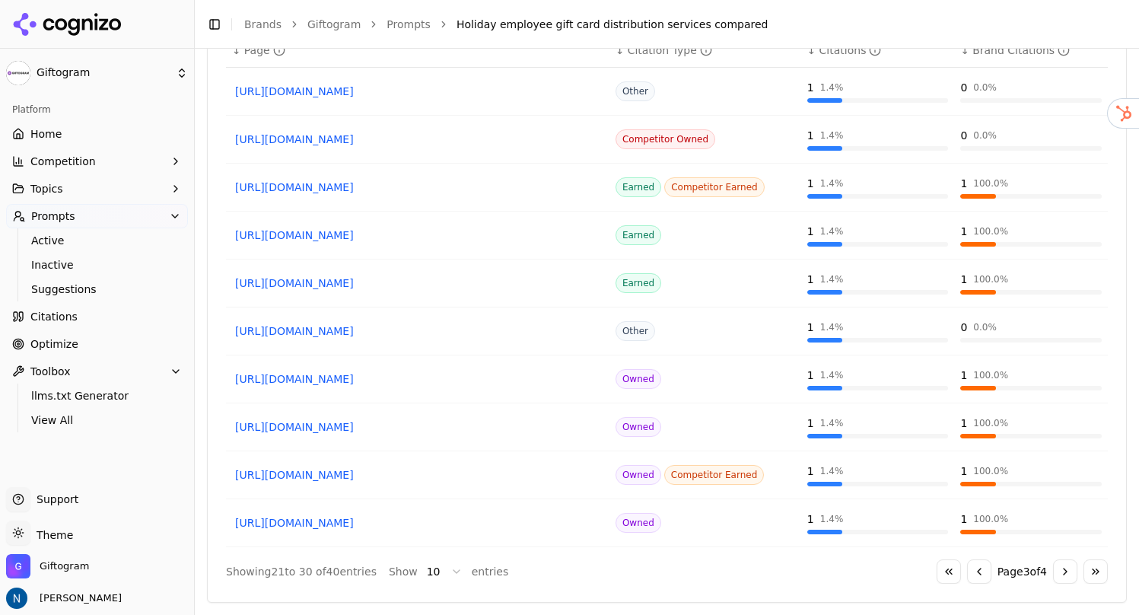
click at [974, 572] on button "Go to previous page" at bounding box center [979, 571] width 24 height 24
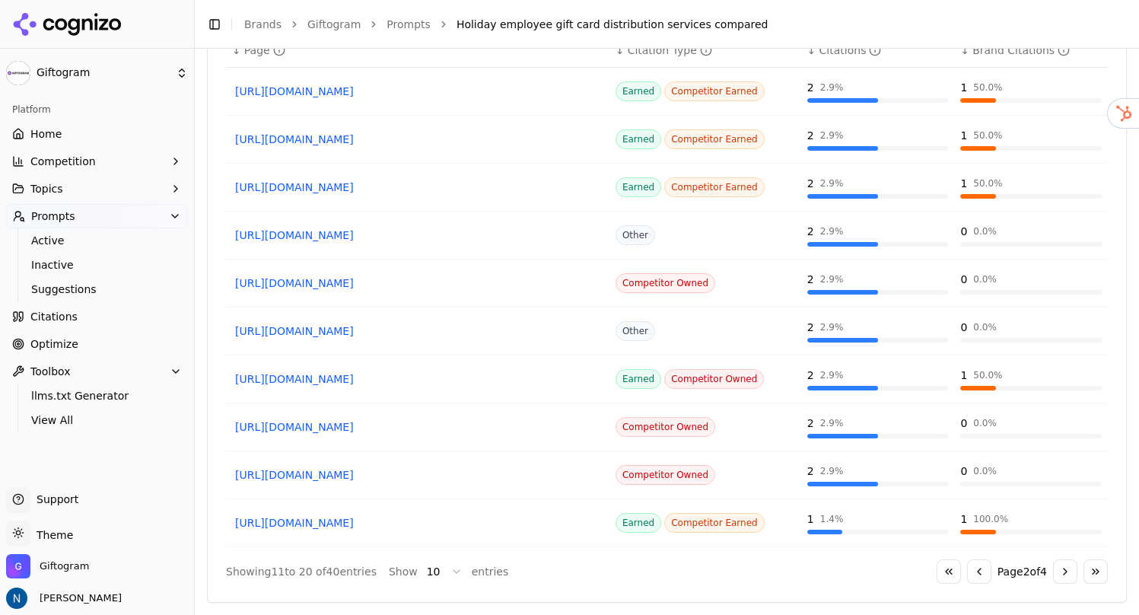
click at [974, 572] on button "Go to previous page" at bounding box center [979, 571] width 24 height 24
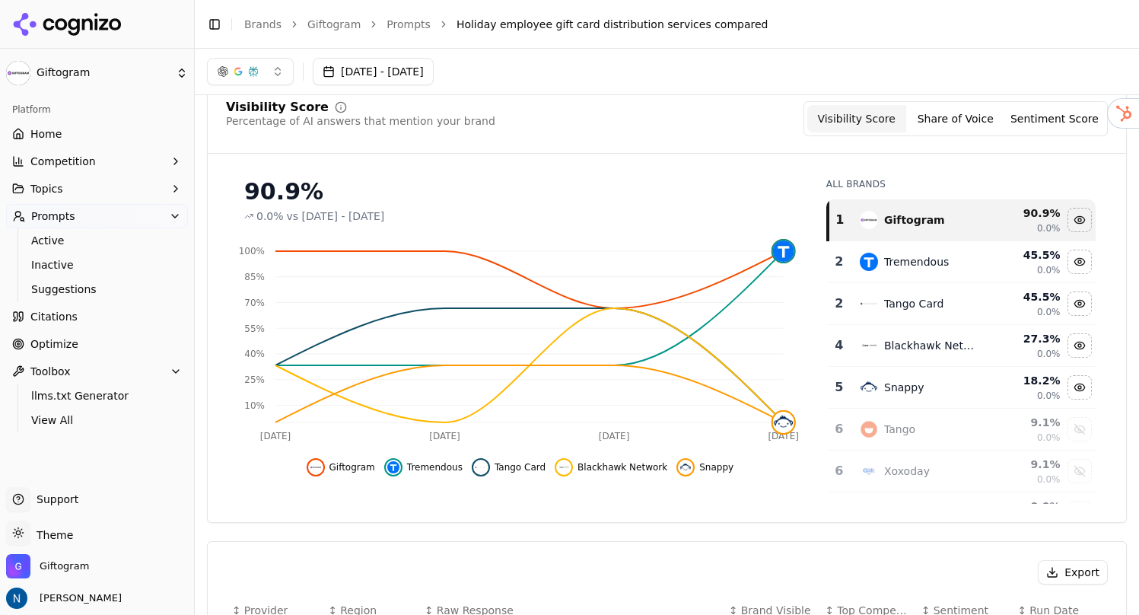
scroll to position [0, 0]
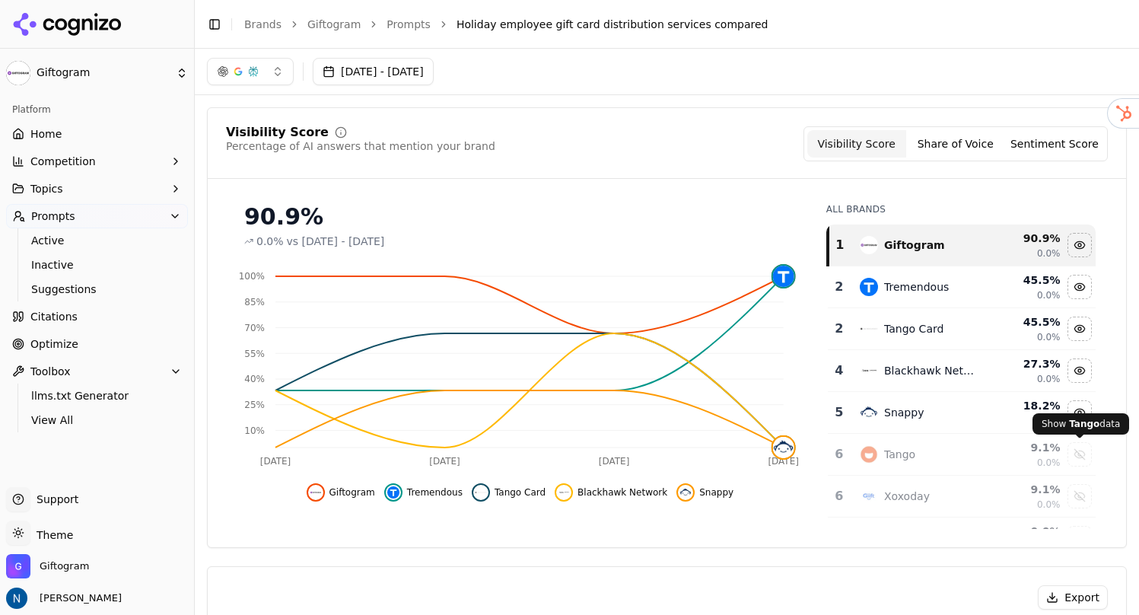
click at [1081, 451] on div "Show tango data" at bounding box center [1080, 454] width 23 height 23
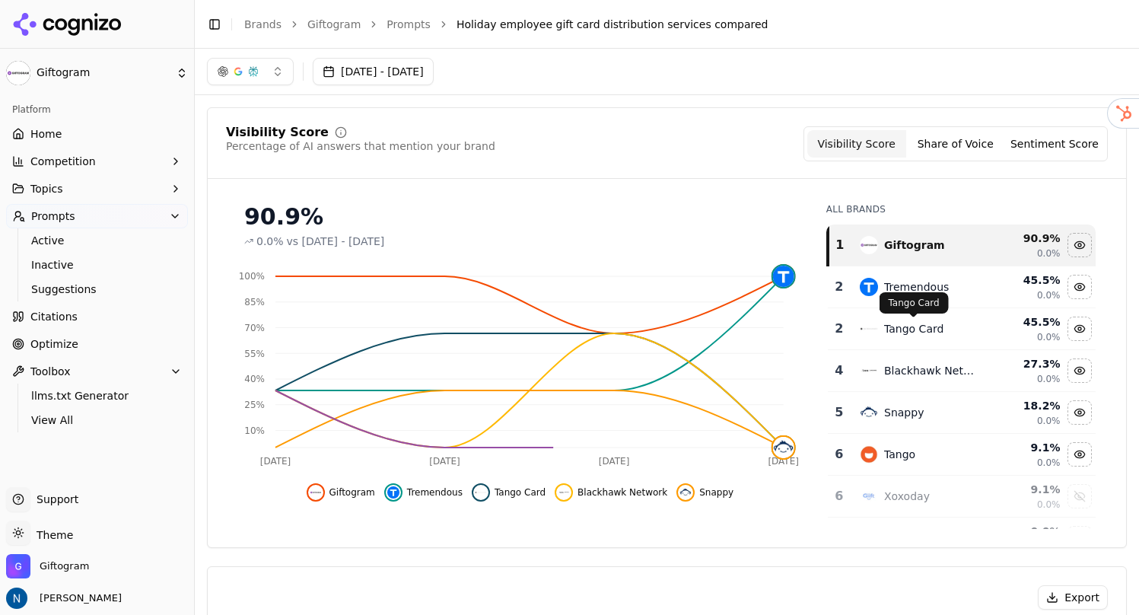
click at [920, 333] on div "Tango Card" at bounding box center [913, 328] width 59 height 15
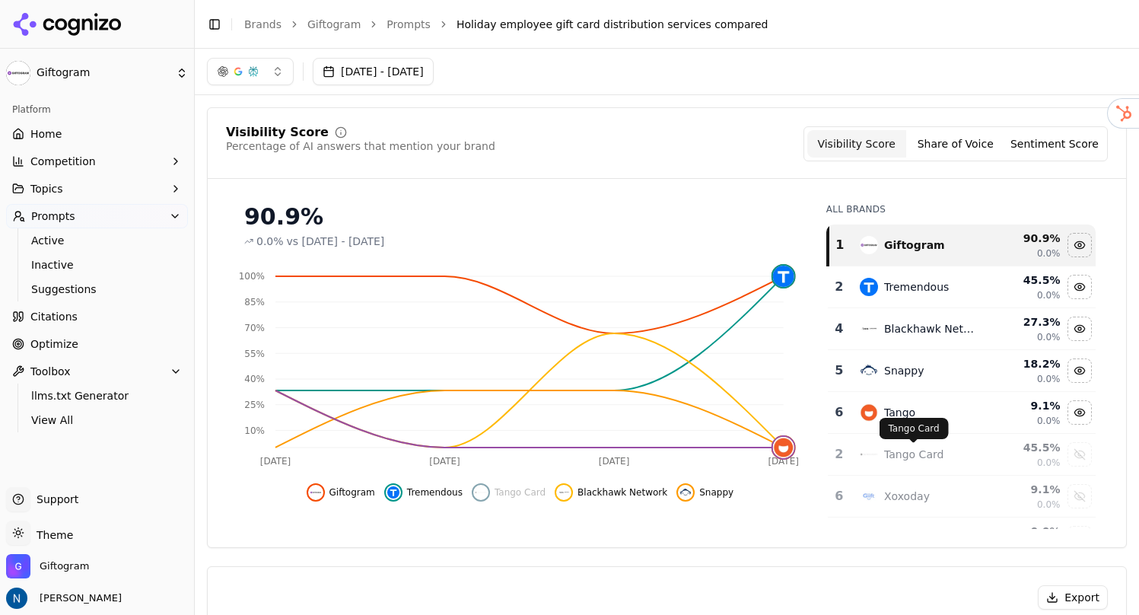
click at [909, 456] on div "Tango Card" at bounding box center [913, 454] width 59 height 15
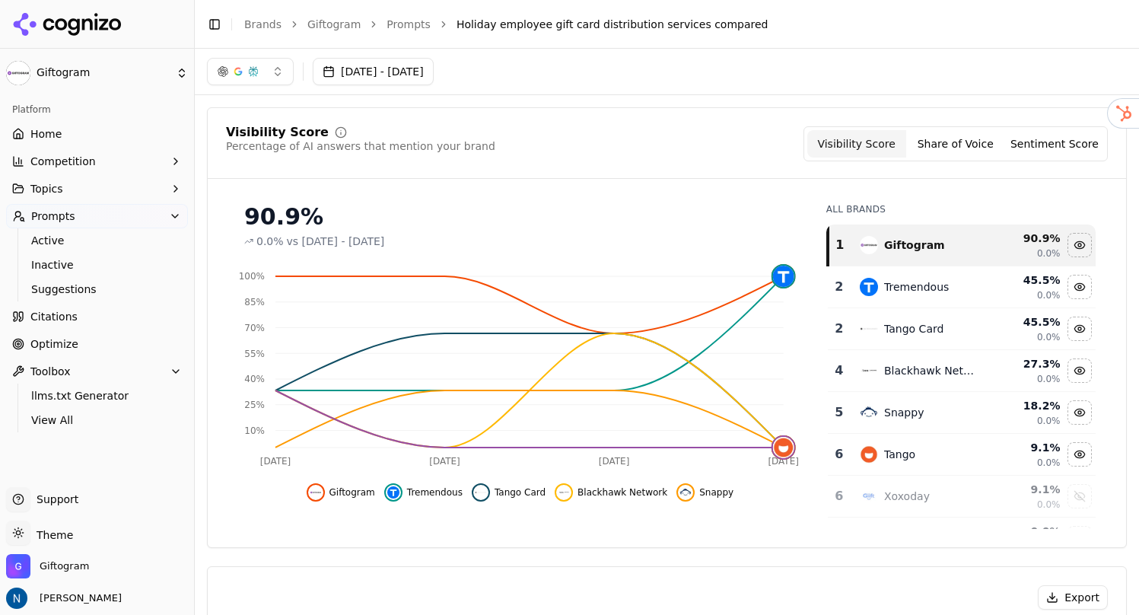
click at [61, 158] on span "Competition" at bounding box center [62, 161] width 65 height 15
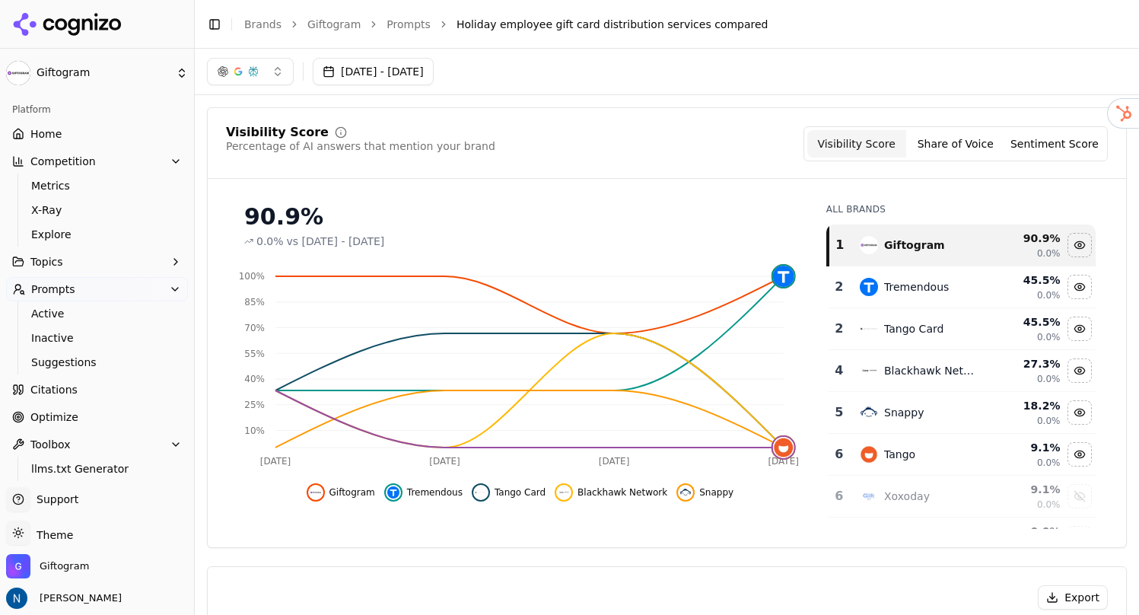
click at [62, 176] on link "Metrics" at bounding box center [97, 185] width 145 height 21
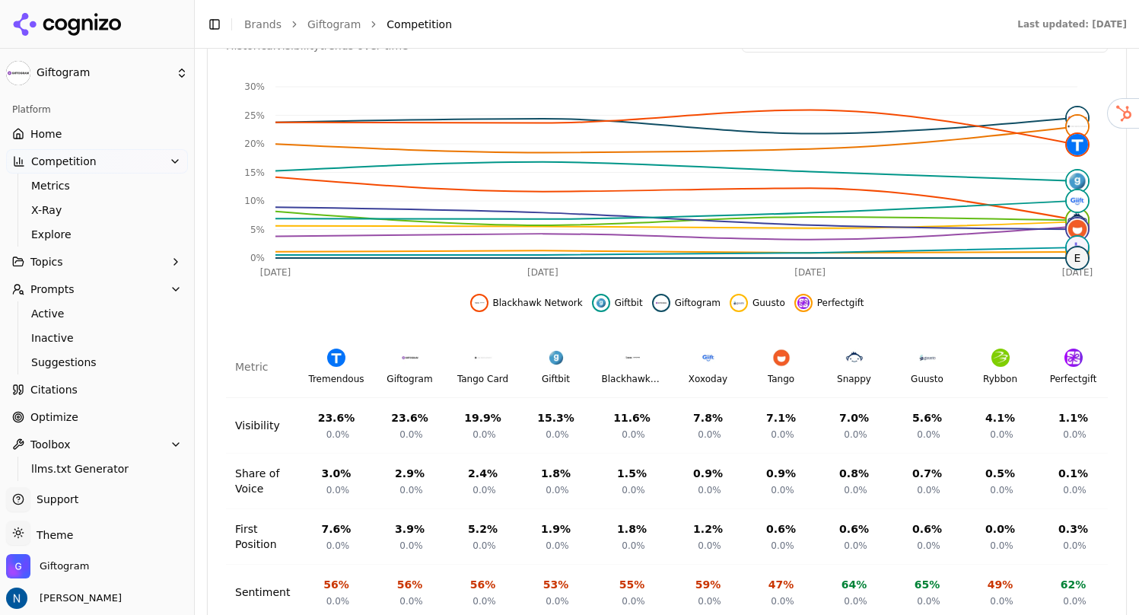
scroll to position [520, 0]
click at [66, 231] on span "Explore" at bounding box center [97, 234] width 132 height 15
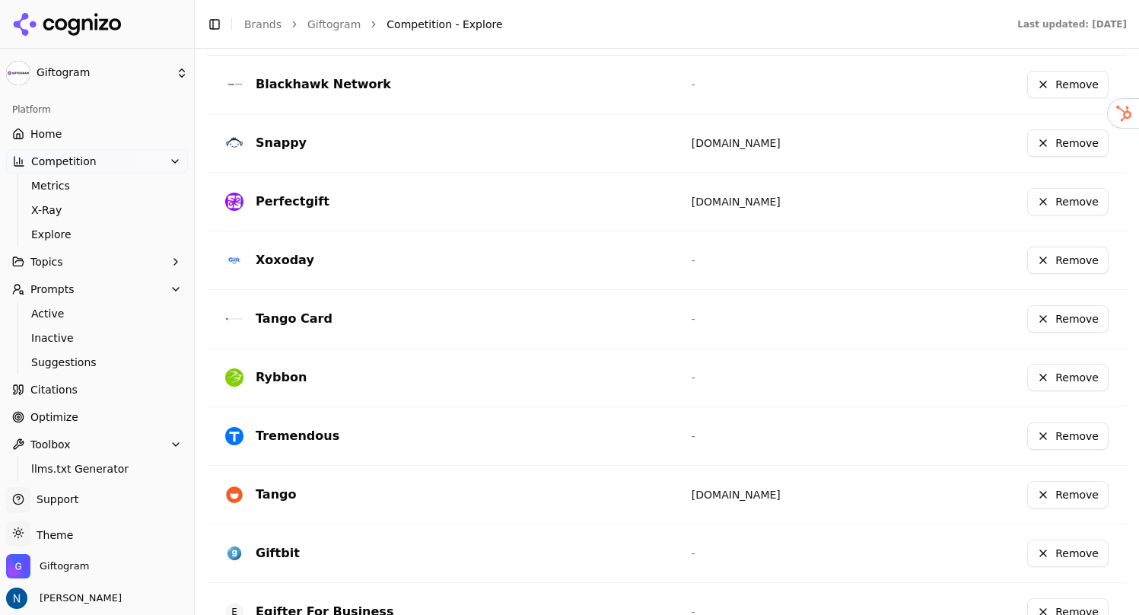
scroll to position [484, 0]
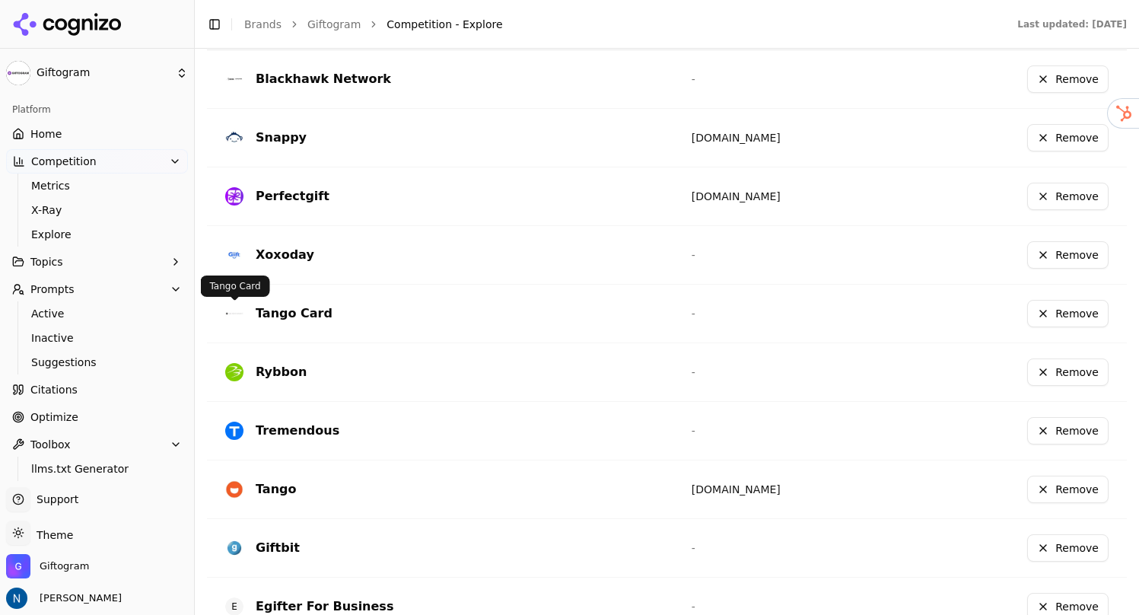
click at [233, 317] on img "Data table" at bounding box center [234, 313] width 18 height 18
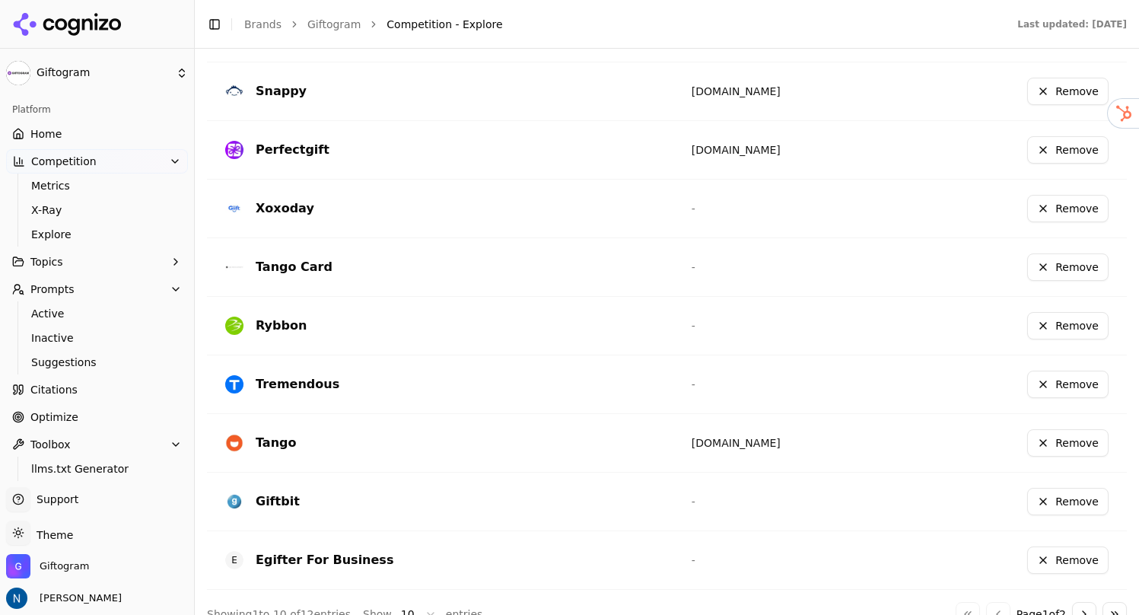
scroll to position [554, 0]
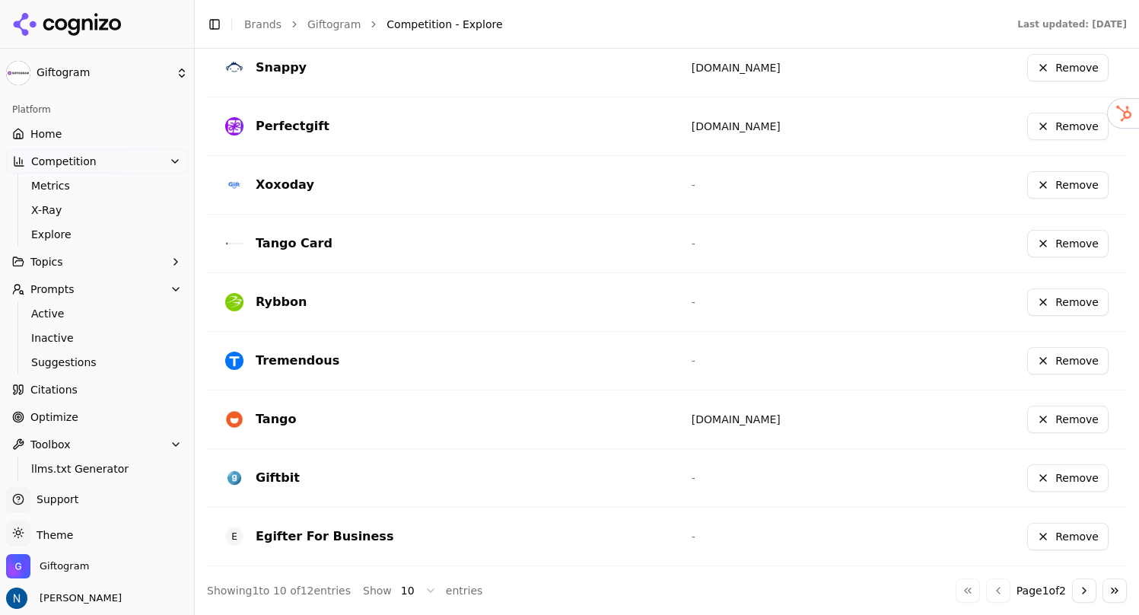
click at [1086, 584] on button "Go to next page" at bounding box center [1084, 590] width 24 height 24
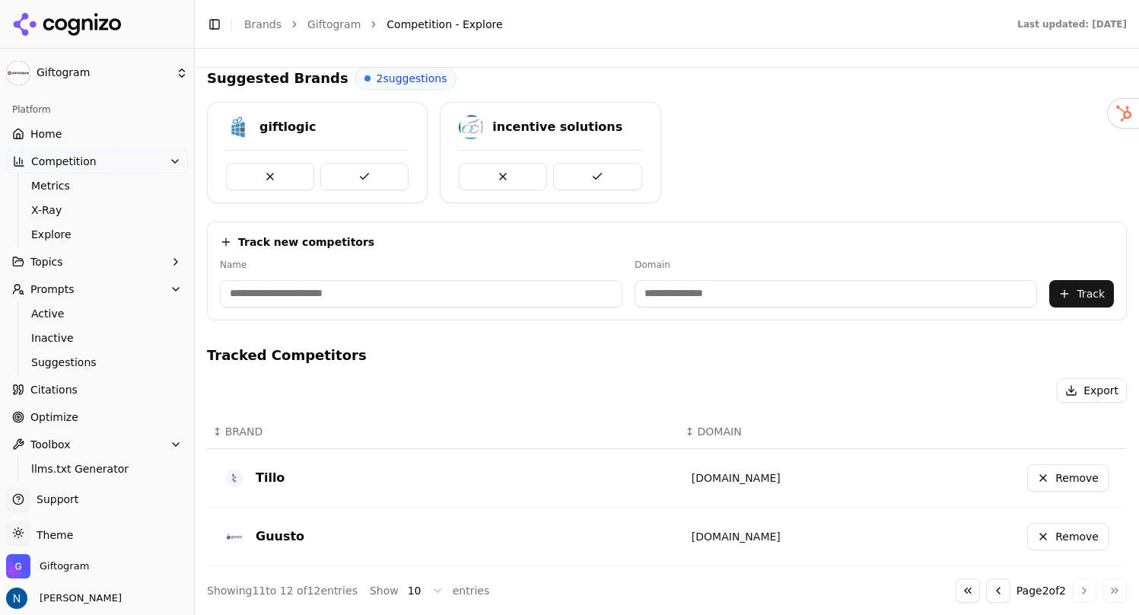
click at [991, 588] on button "Go to previous page" at bounding box center [998, 590] width 24 height 24
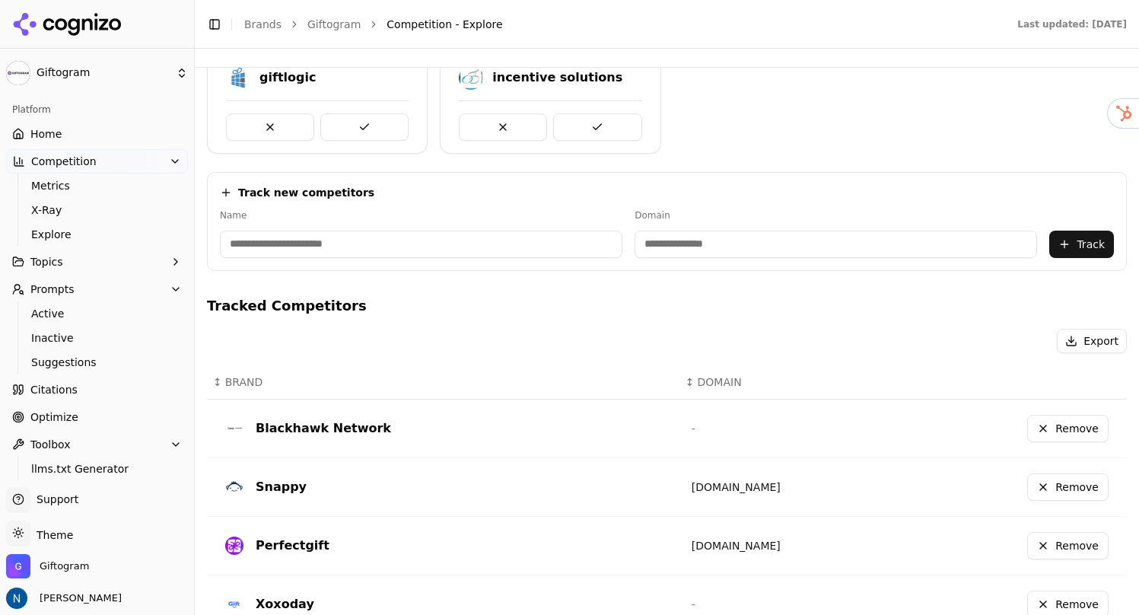
scroll to position [0, 0]
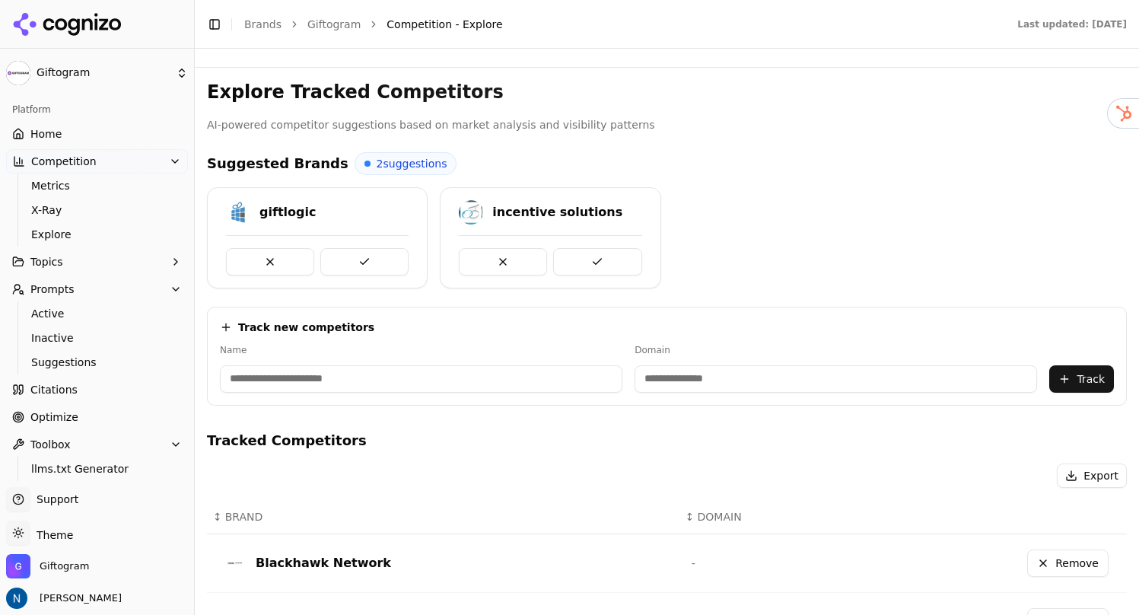
click at [499, 370] on input at bounding box center [421, 378] width 403 height 27
click at [687, 385] on input at bounding box center [836, 378] width 403 height 27
click at [478, 321] on div "Track new competitors" at bounding box center [667, 327] width 894 height 15
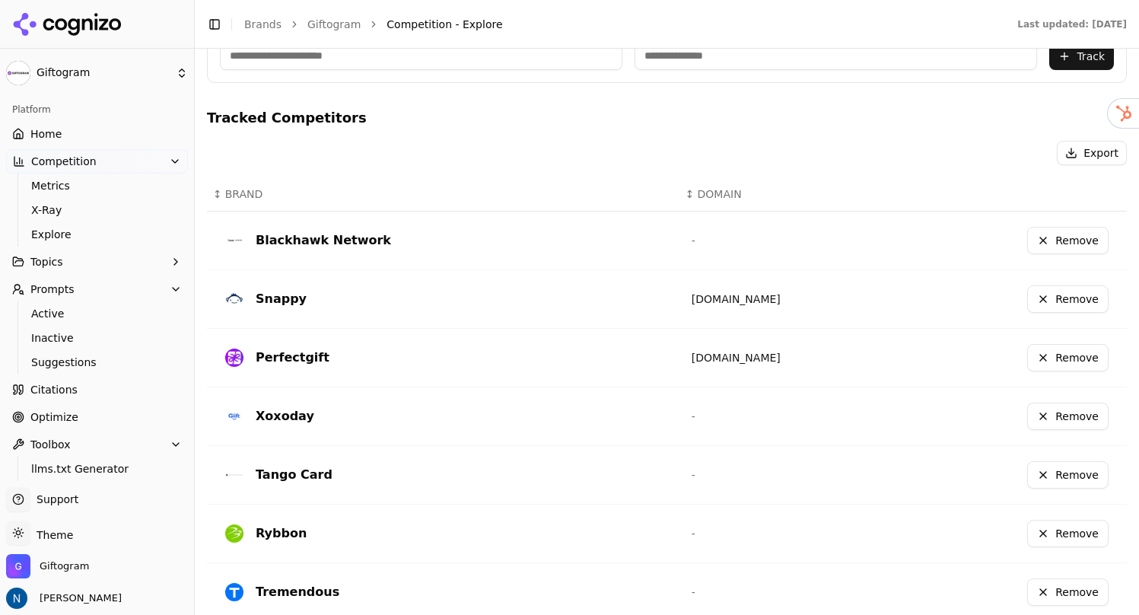
scroll to position [554, 0]
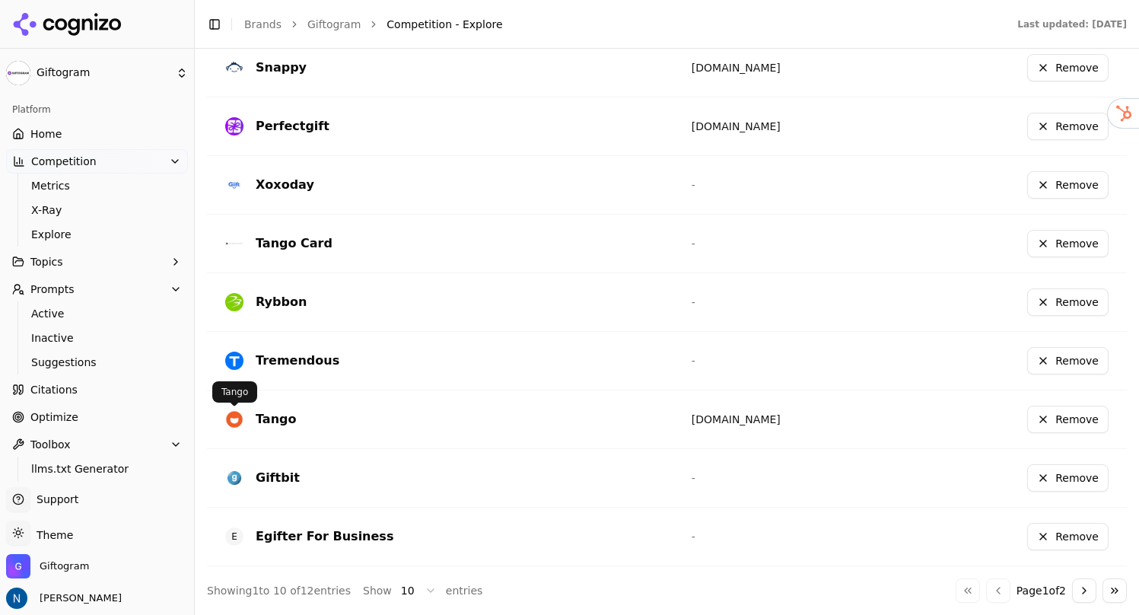
click at [236, 420] on img "Data table" at bounding box center [234, 419] width 18 height 18
click at [234, 247] on img "Data table" at bounding box center [234, 243] width 18 height 18
click at [286, 247] on div "Tango Card" at bounding box center [294, 243] width 77 height 18
click at [731, 420] on link "[DOMAIN_NAME]" at bounding box center [736, 419] width 89 height 12
click at [696, 226] on td "-" at bounding box center [779, 243] width 199 height 59
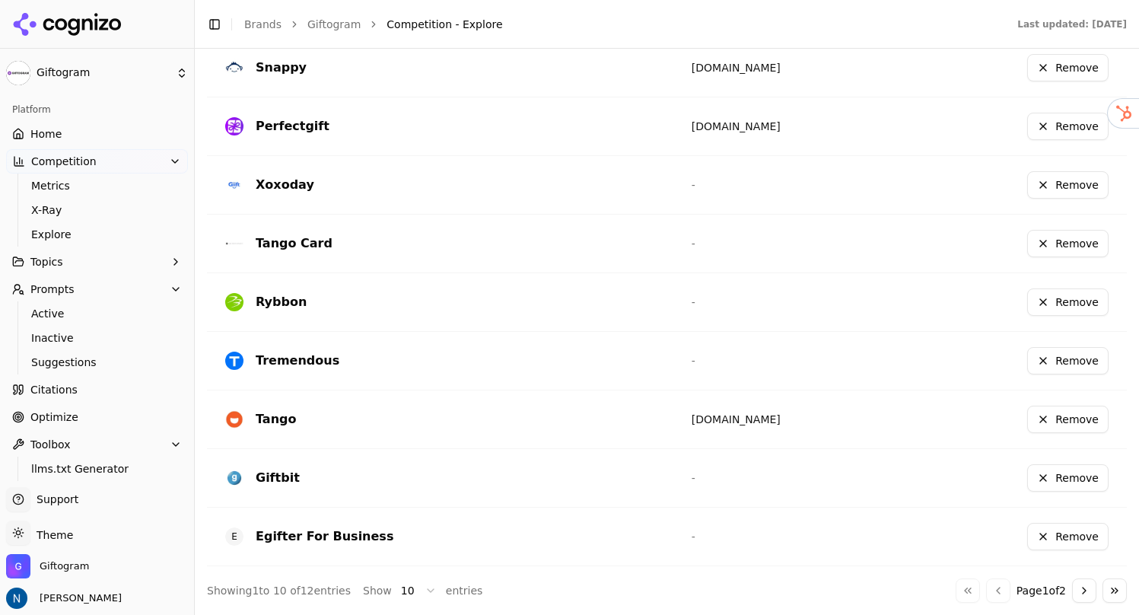
click at [664, 242] on div "Tango Card" at bounding box center [446, 243] width 442 height 24
click at [1083, 585] on button "Go to next page" at bounding box center [1084, 590] width 24 height 24
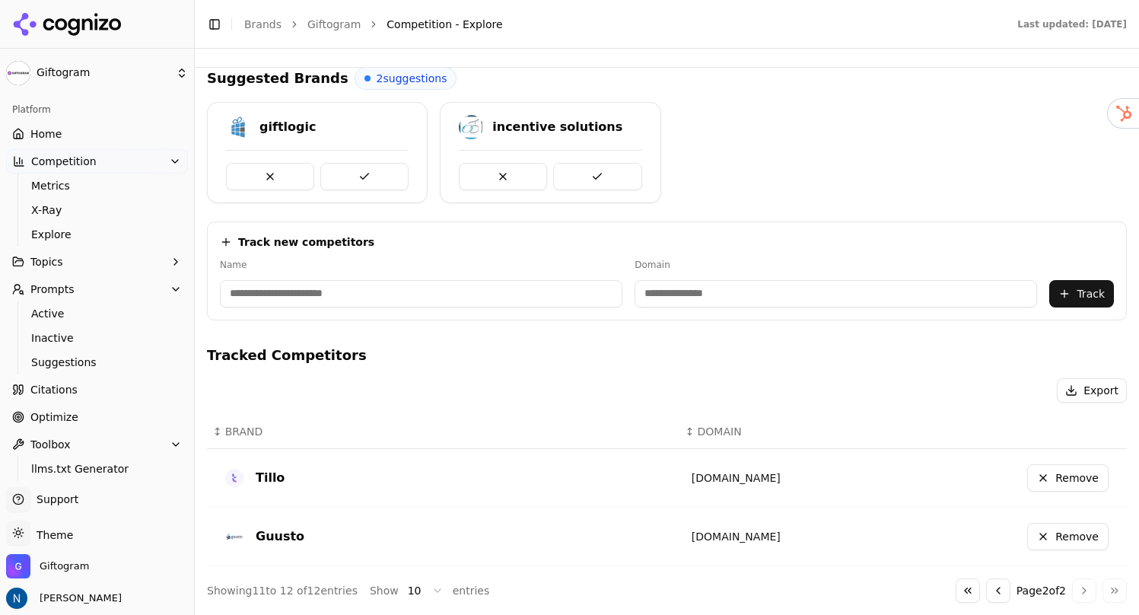
click at [998, 597] on button "Go to previous page" at bounding box center [998, 590] width 24 height 24
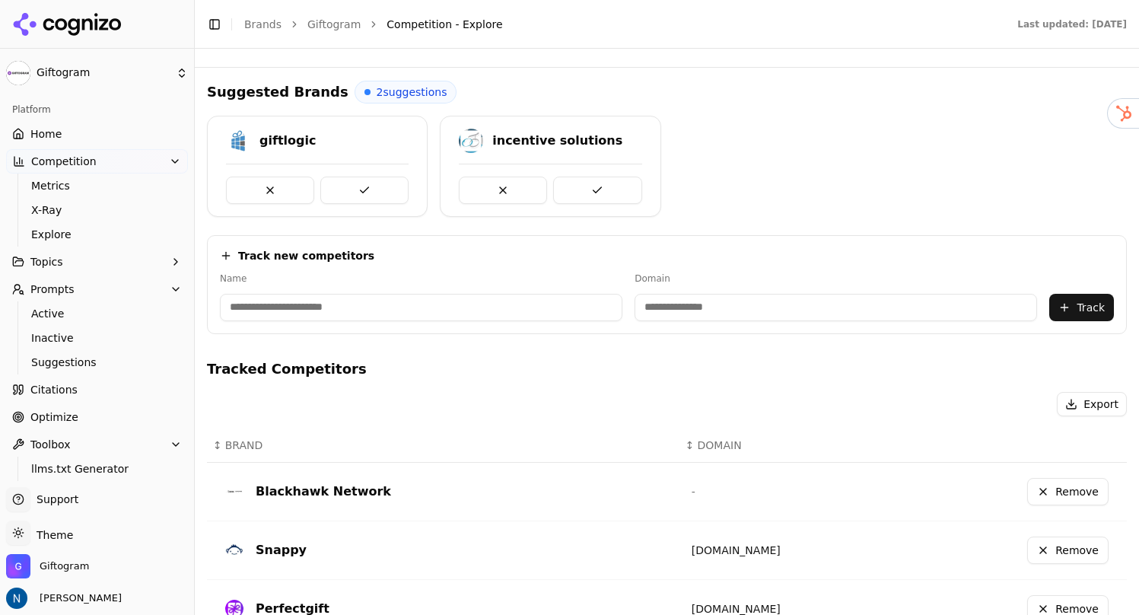
scroll to position [39, 0]
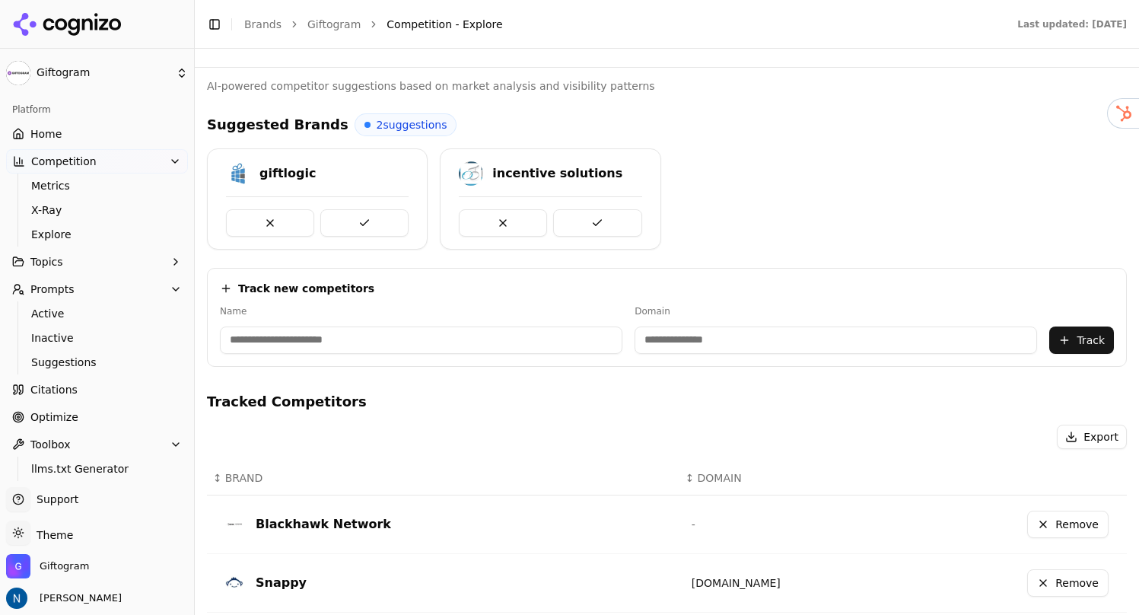
click at [505, 343] on input at bounding box center [421, 340] width 403 height 27
type input "****"
click at [610, 343] on input "**********" at bounding box center [736, 340] width 336 height 27
type input "********"
click at [1083, 336] on button "Track" at bounding box center [1082, 340] width 65 height 27
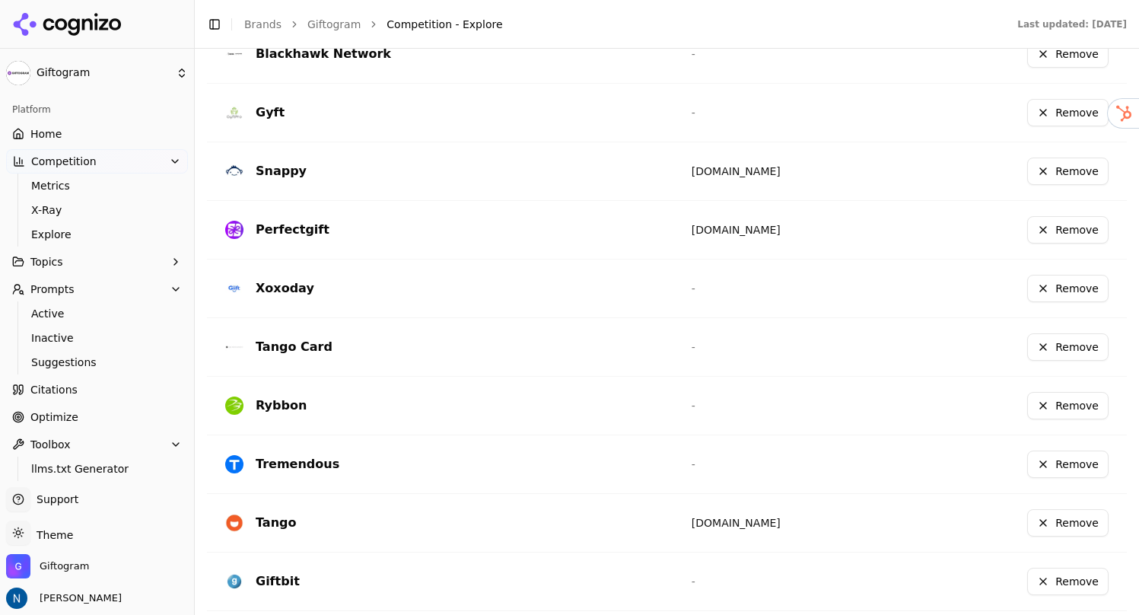
scroll to position [554, 0]
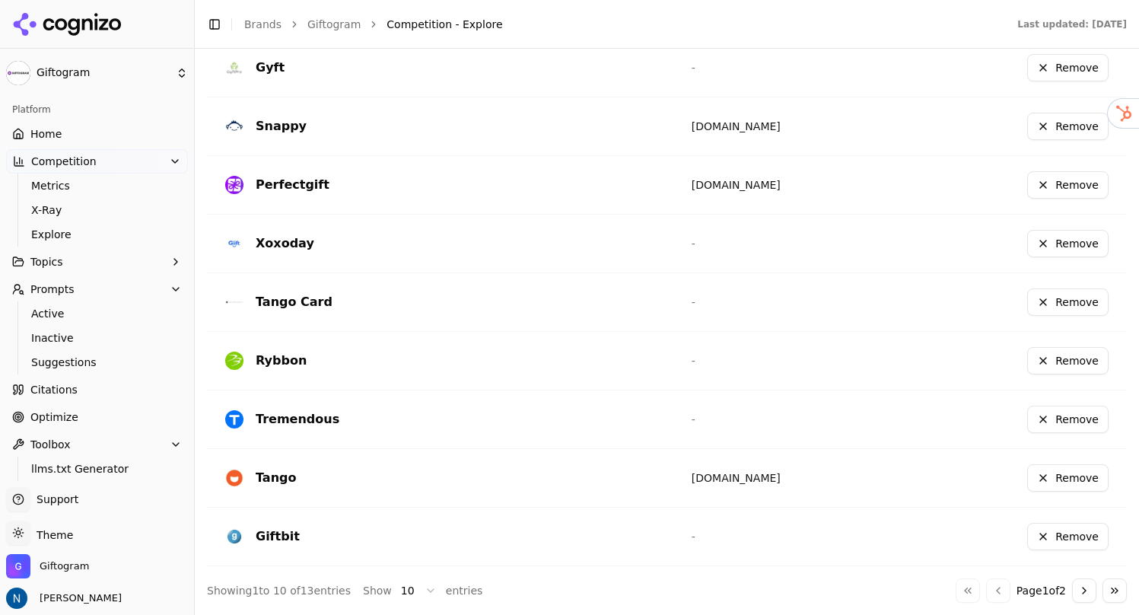
click at [1076, 584] on button "Go to next page" at bounding box center [1084, 590] width 24 height 24
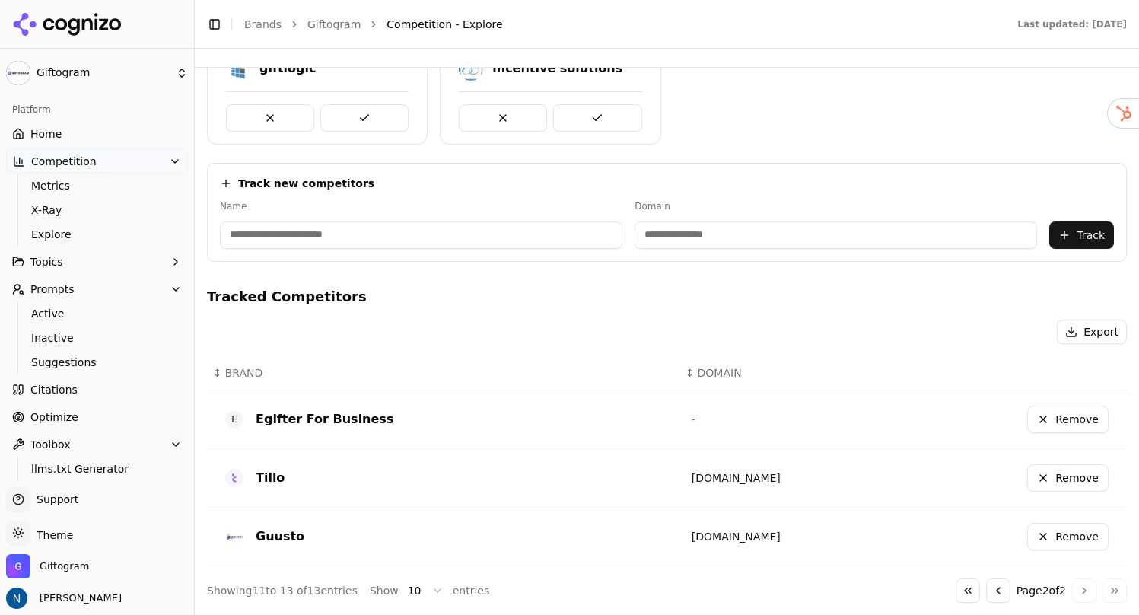
scroll to position [144, 0]
click at [991, 588] on button "Go to previous page" at bounding box center [998, 590] width 24 height 24
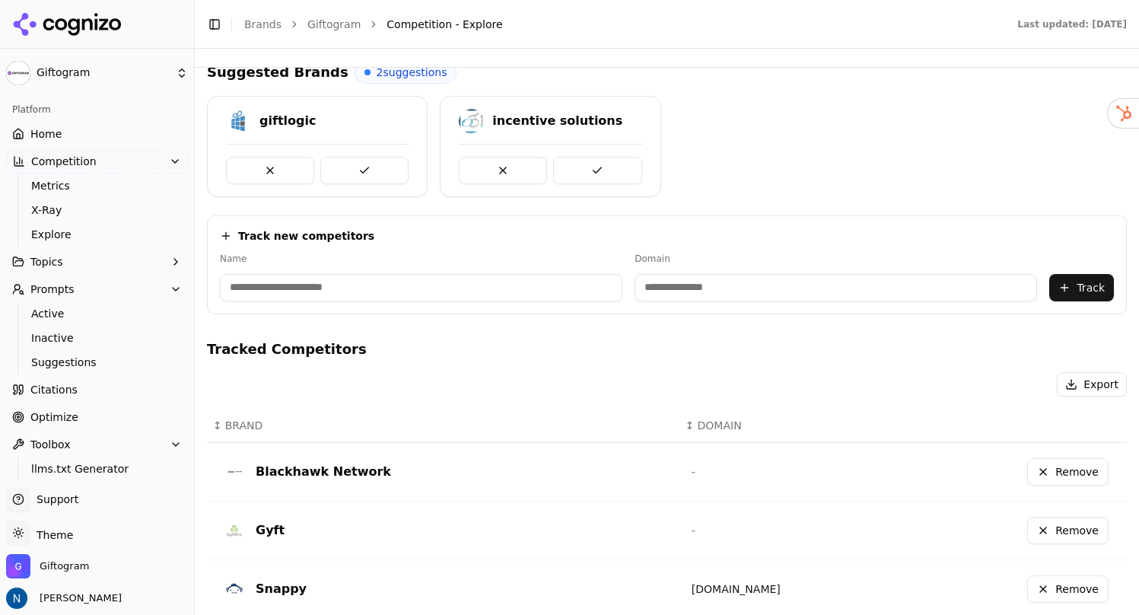
scroll to position [0, 0]
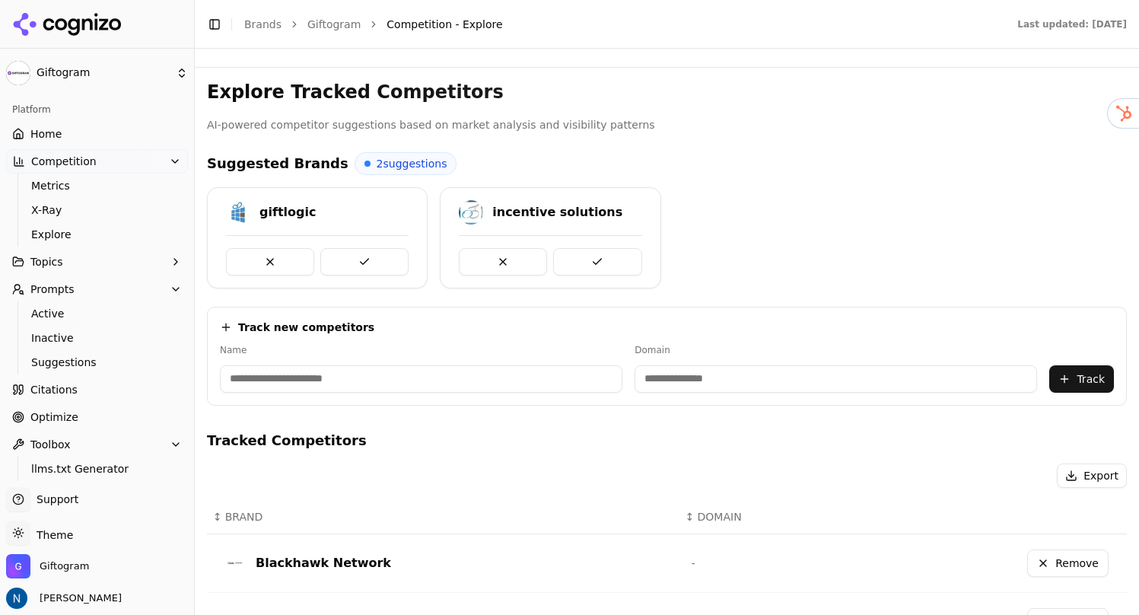
click at [364, 380] on input at bounding box center [421, 378] width 403 height 27
type input "*******"
click at [723, 379] on input at bounding box center [770, 378] width 359 height 27
paste input "**********"
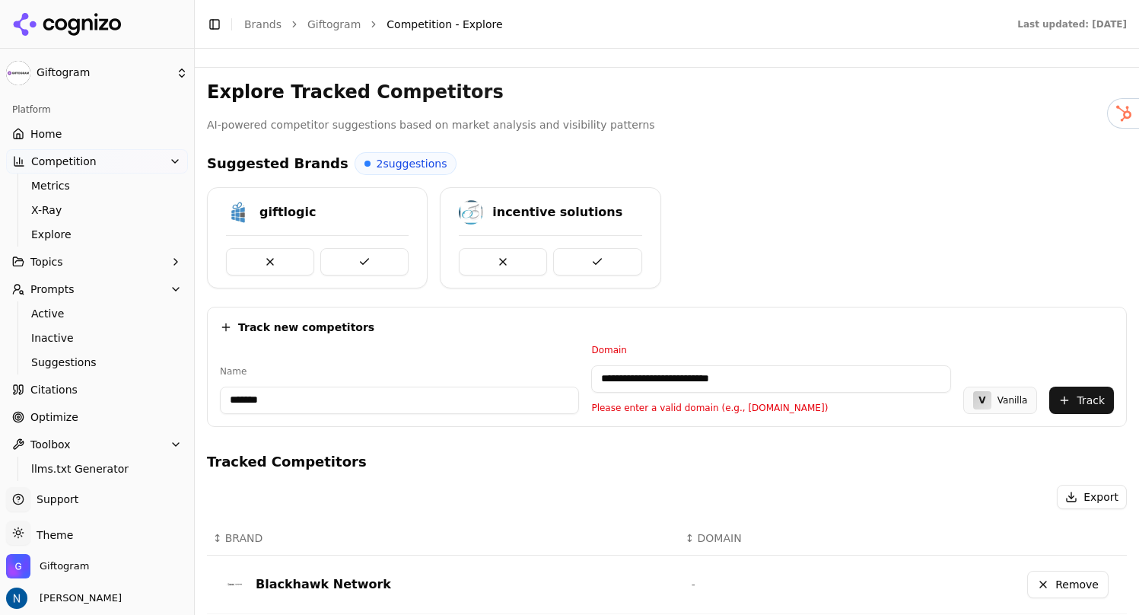
drag, startPoint x: 637, startPoint y: 384, endPoint x: 586, endPoint y: 384, distance: 51.0
click at [586, 384] on div "**********" at bounding box center [667, 379] width 894 height 70
click at [690, 378] on input "**********" at bounding box center [770, 378] width 359 height 27
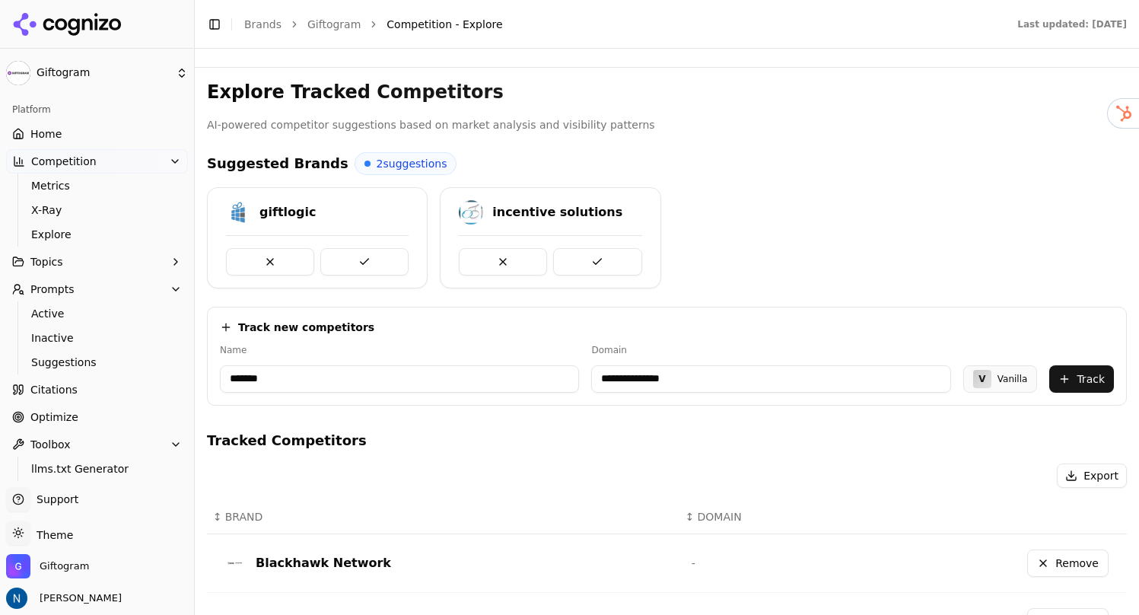
type input "**********"
click at [380, 377] on input "*******" at bounding box center [399, 378] width 359 height 27
type input "**********"
click at [1075, 375] on button "Track" at bounding box center [1082, 378] width 65 height 27
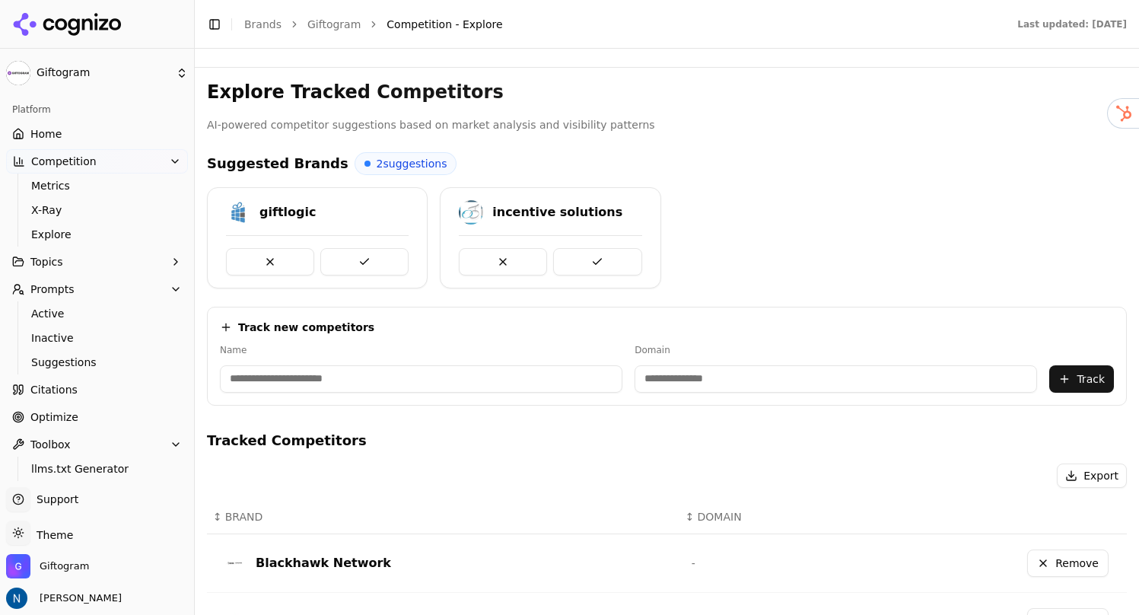
click at [486, 383] on input at bounding box center [421, 378] width 403 height 27
type input "*******"
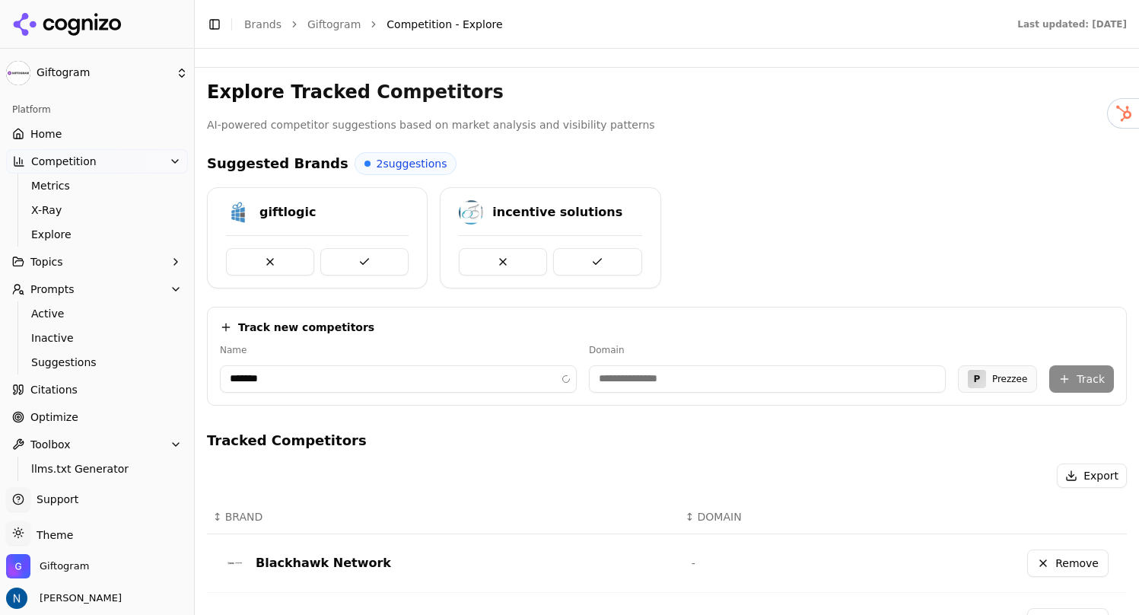
type input "**********"
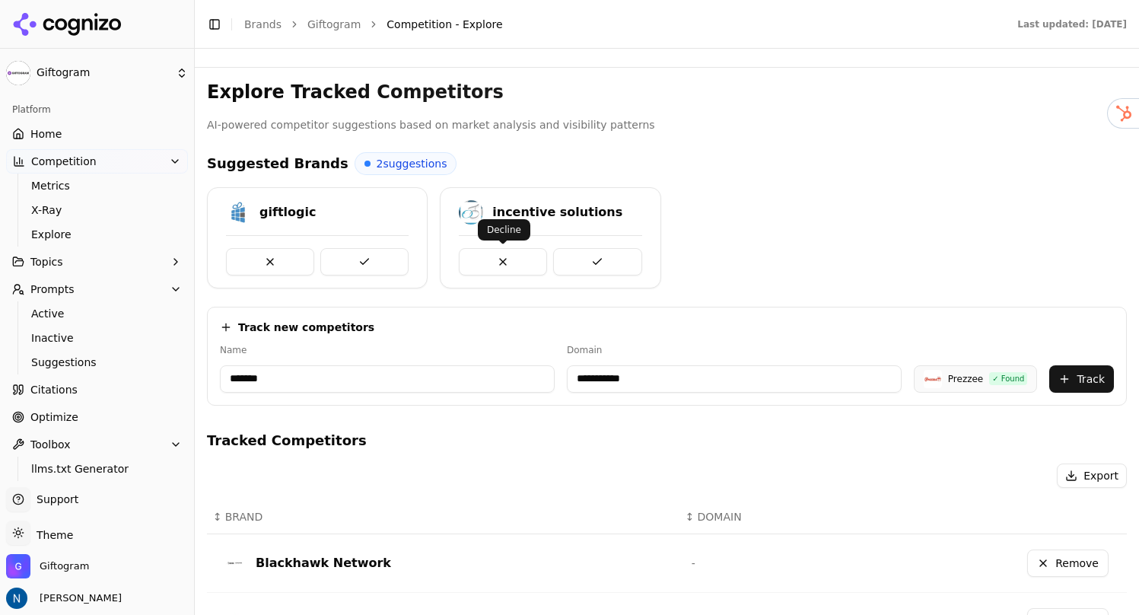
click at [626, 371] on input "**********" at bounding box center [734, 378] width 335 height 27
click at [664, 381] on input "**********" at bounding box center [734, 378] width 335 height 27
click at [1075, 374] on button "Track" at bounding box center [1082, 378] width 65 height 27
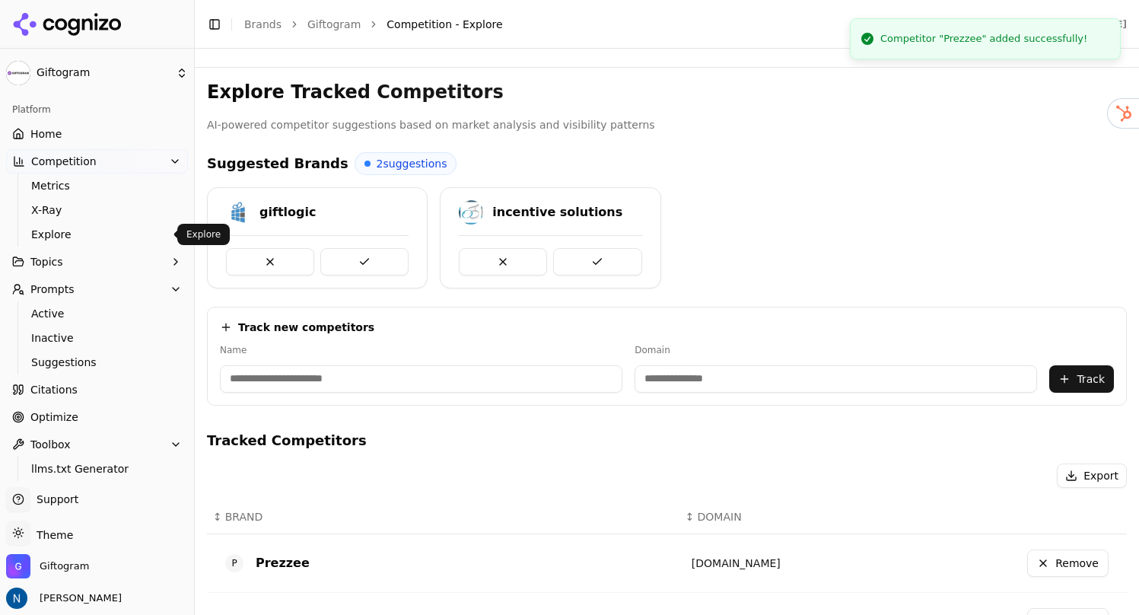
click at [104, 131] on link "Home" at bounding box center [97, 134] width 182 height 24
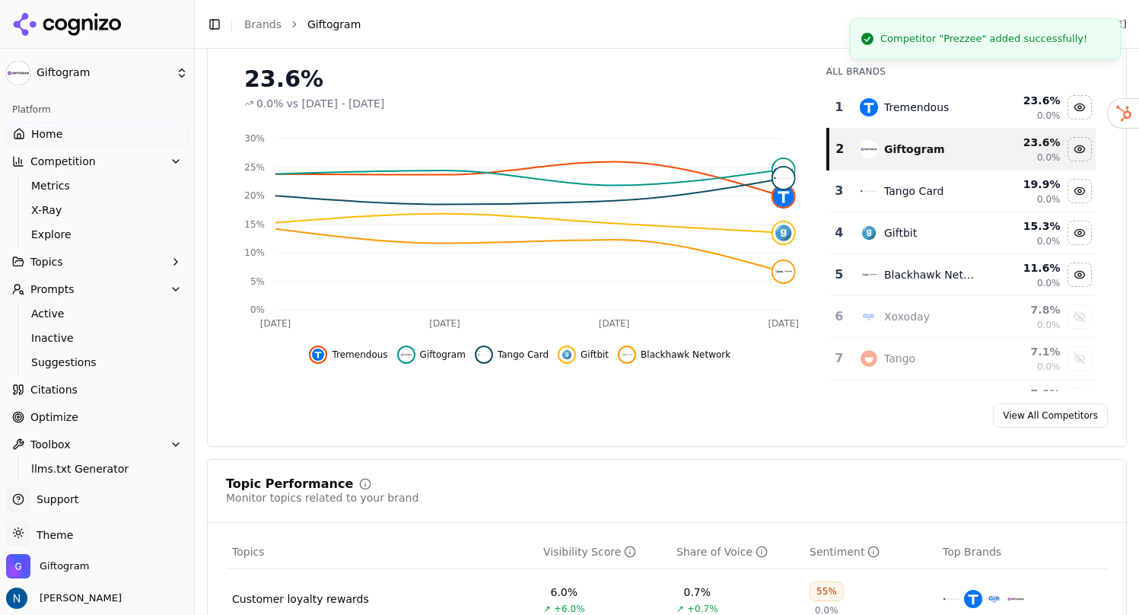
scroll to position [259, 0]
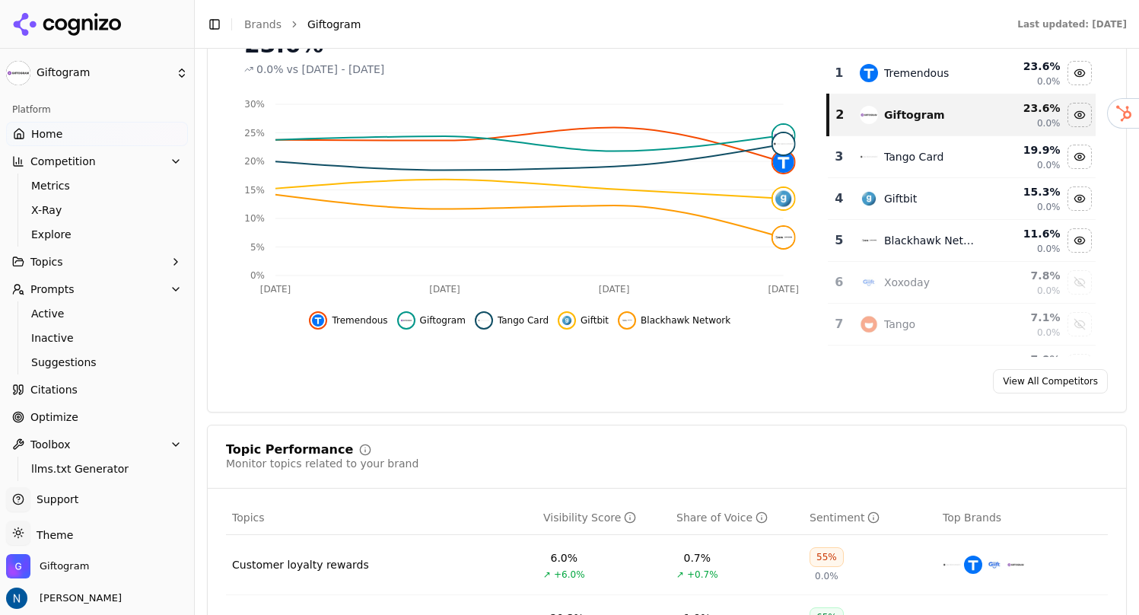
click at [1018, 381] on link "View All Competitors" at bounding box center [1050, 381] width 115 height 24
